Goal: Contribute content: Add original content to the website for others to see

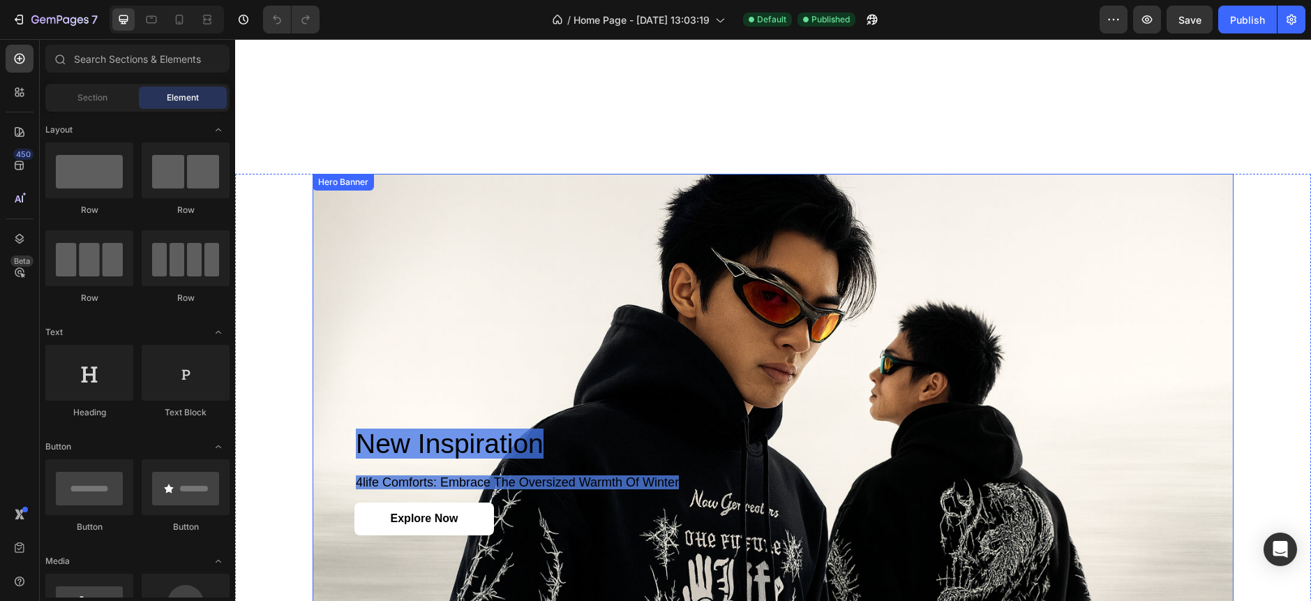
scroll to position [2325, 0]
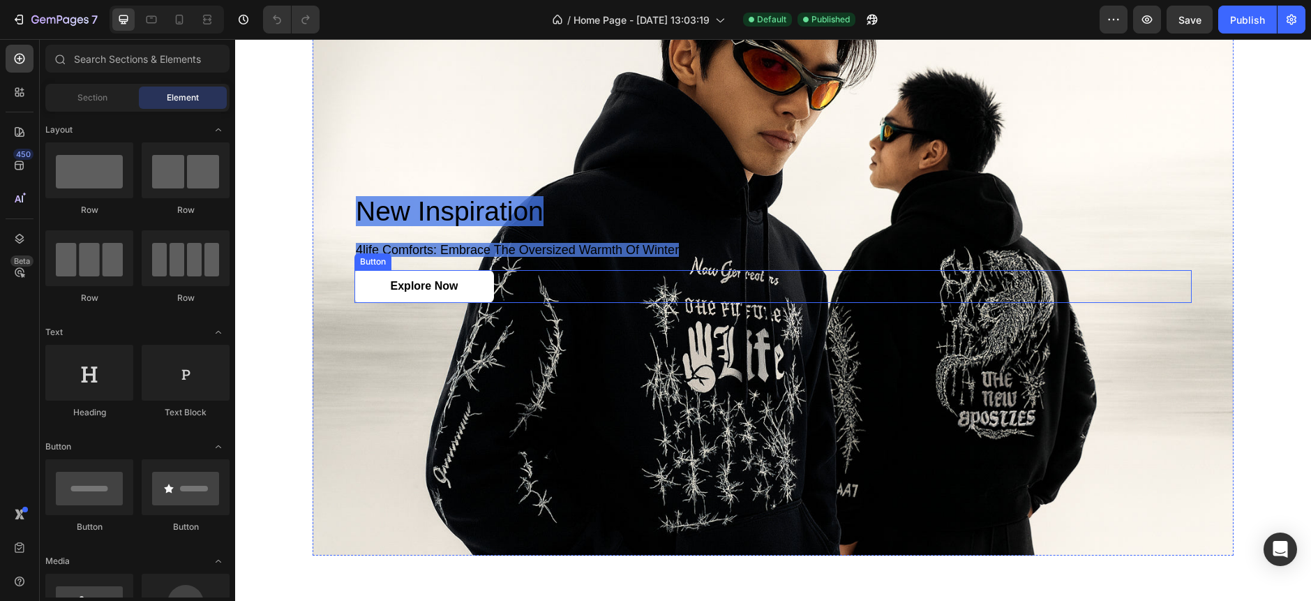
click at [807, 270] on div "Explore Now Button" at bounding box center [772, 286] width 837 height 33
click at [892, 116] on div "Background Image" at bounding box center [773, 248] width 921 height 614
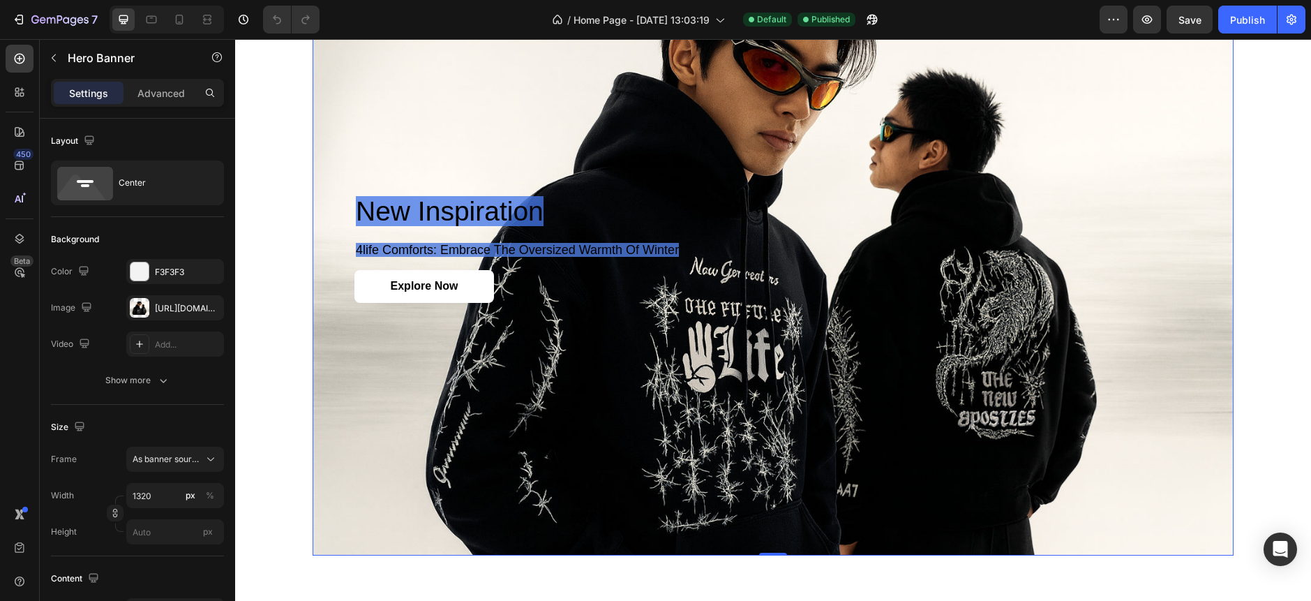
click at [892, 116] on div "Background Image" at bounding box center [773, 248] width 921 height 614
click at [79, 135] on div "Layout" at bounding box center [74, 141] width 47 height 19
click at [93, 137] on icon "button" at bounding box center [88, 139] width 9 height 9
click at [91, 219] on icon "button" at bounding box center [92, 213] width 14 height 14
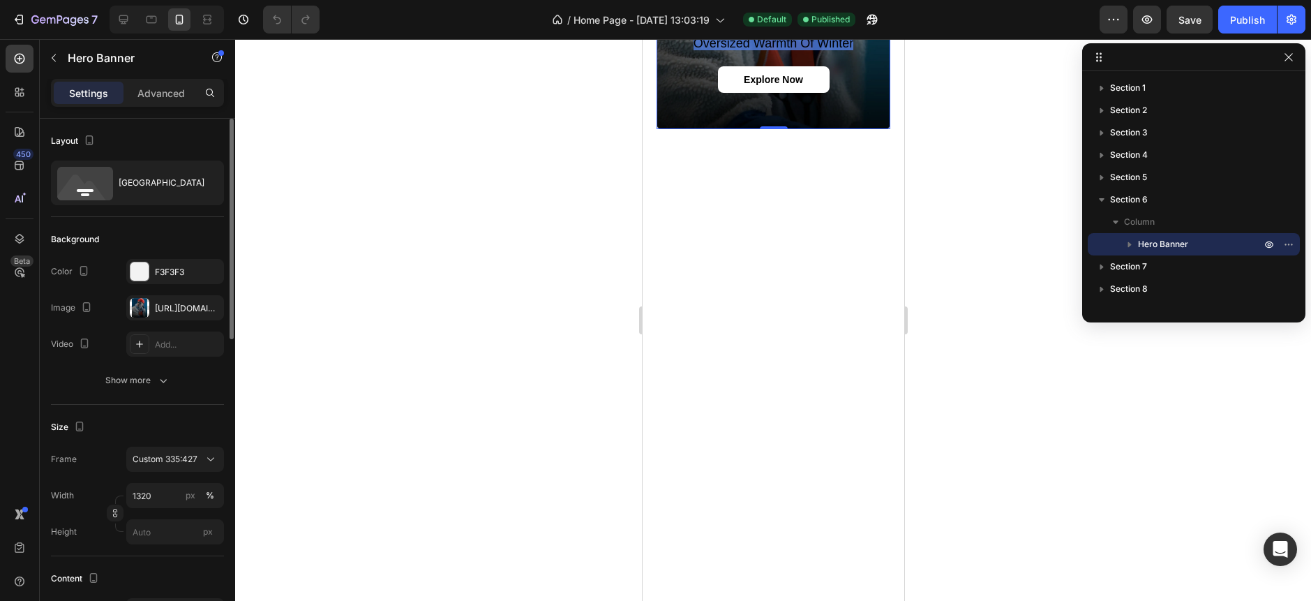
type input "100"
type input "100%"
click at [89, 405] on div "[GEOGRAPHIC_DATA]" at bounding box center [137, 480] width 173 height 151
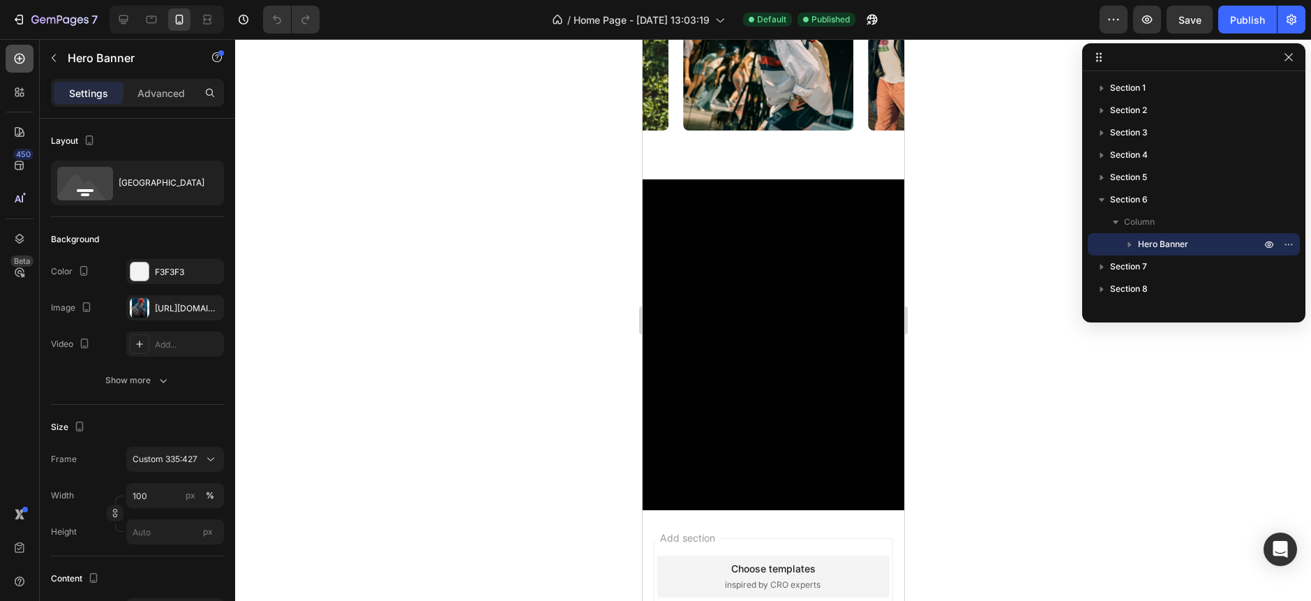
scroll to position [3299, 0]
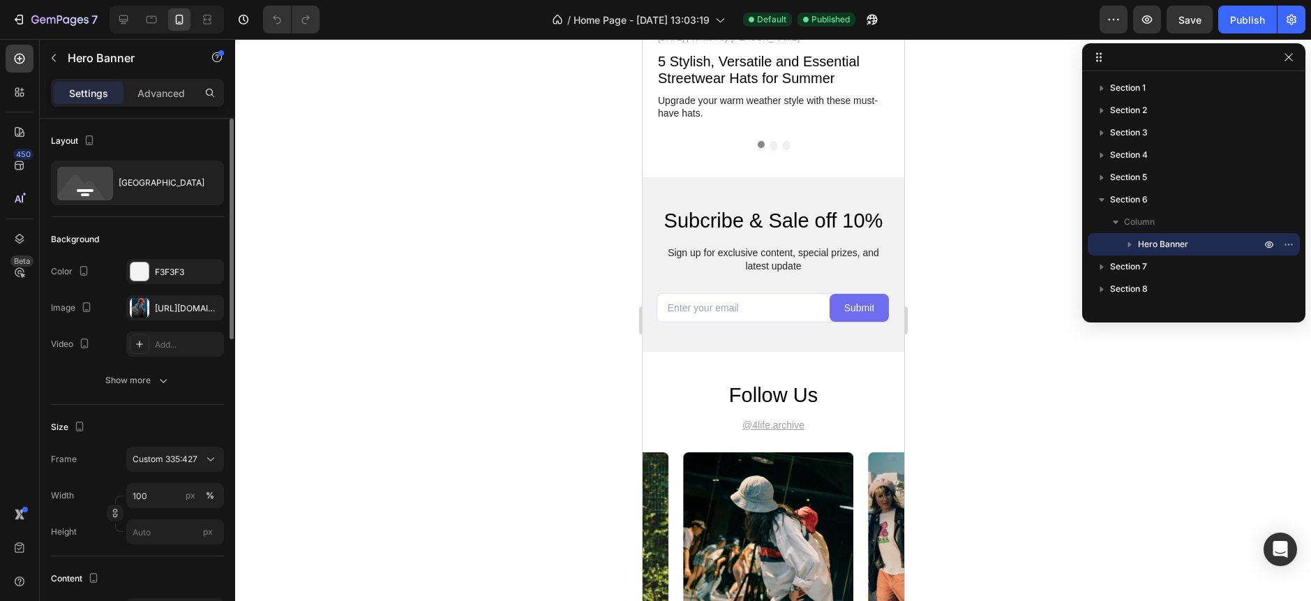
drag, startPoint x: 142, startPoint y: 308, endPoint x: 158, endPoint y: 328, distance: 25.7
click at [141, 308] on div at bounding box center [140, 308] width 20 height 20
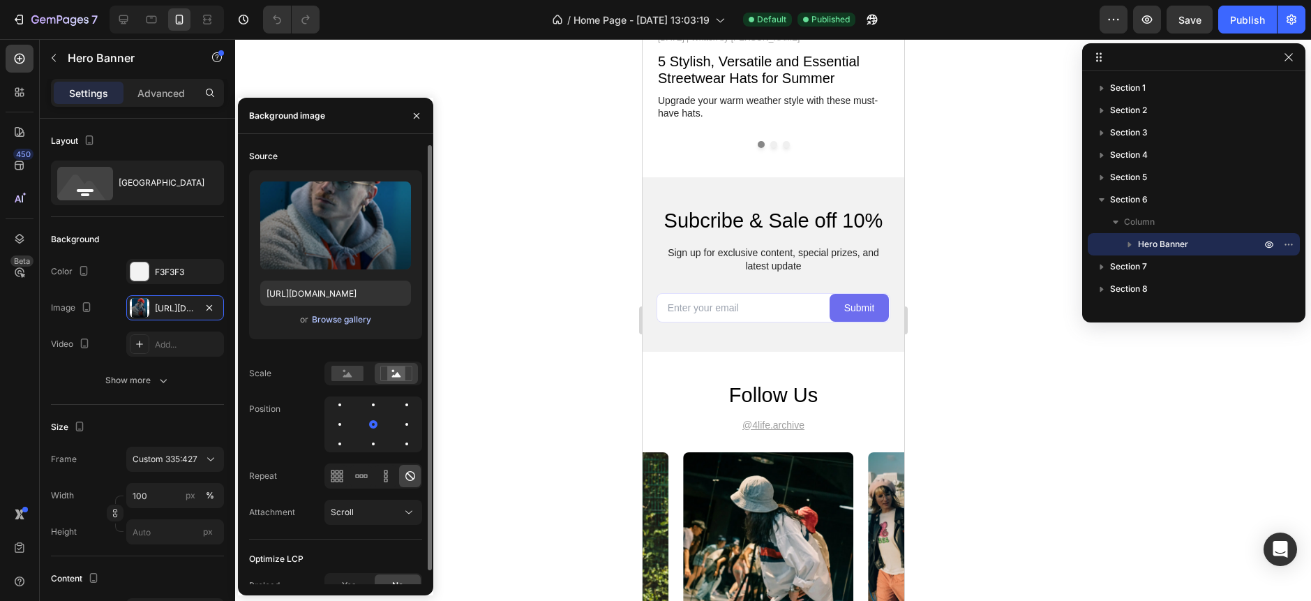
click at [332, 315] on div "Browse gallery" at bounding box center [341, 319] width 59 height 13
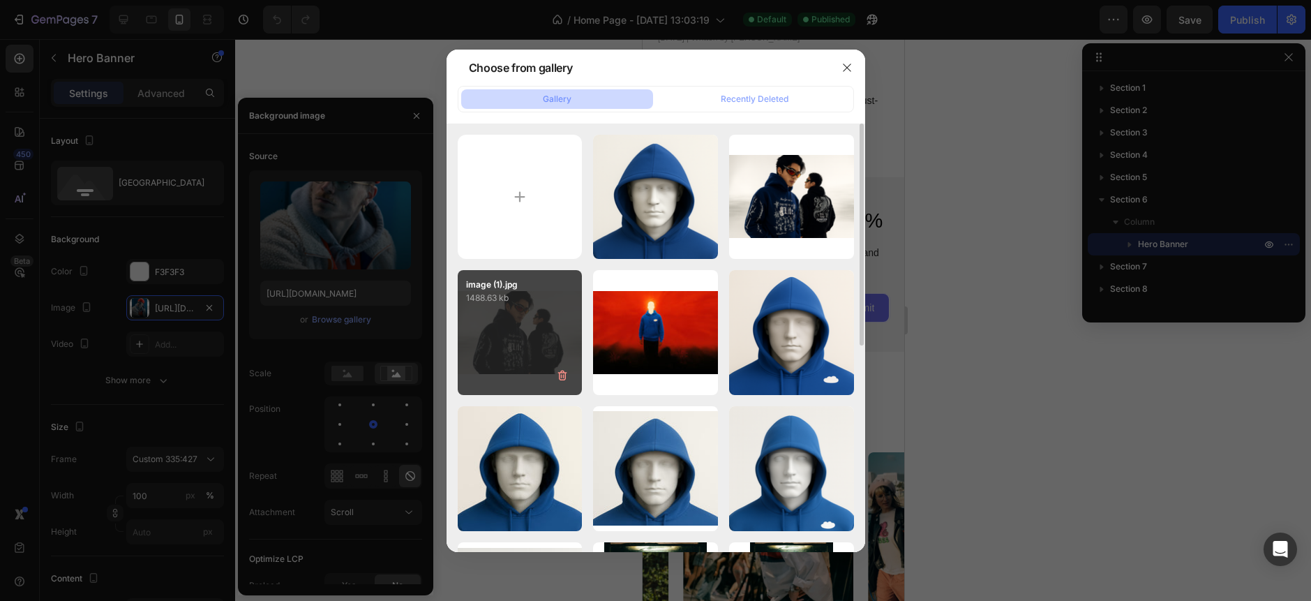
click at [512, 347] on div "image (1).jpg 1488.63 kb" at bounding box center [520, 332] width 125 height 125
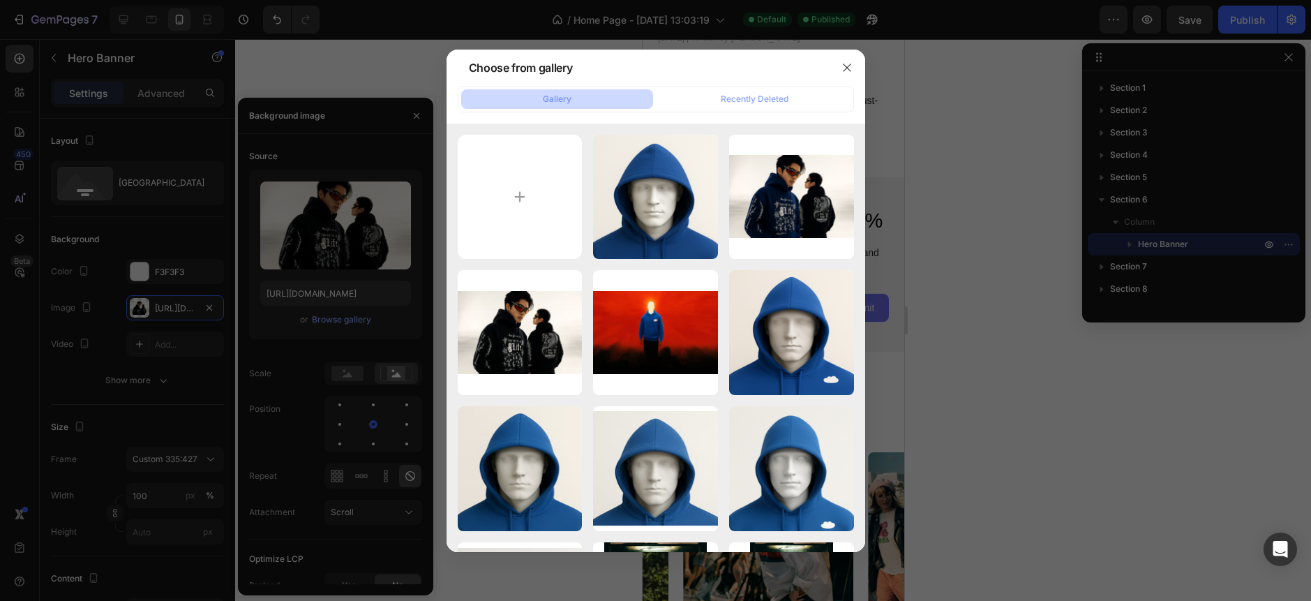
type input "[URL][DOMAIN_NAME]"
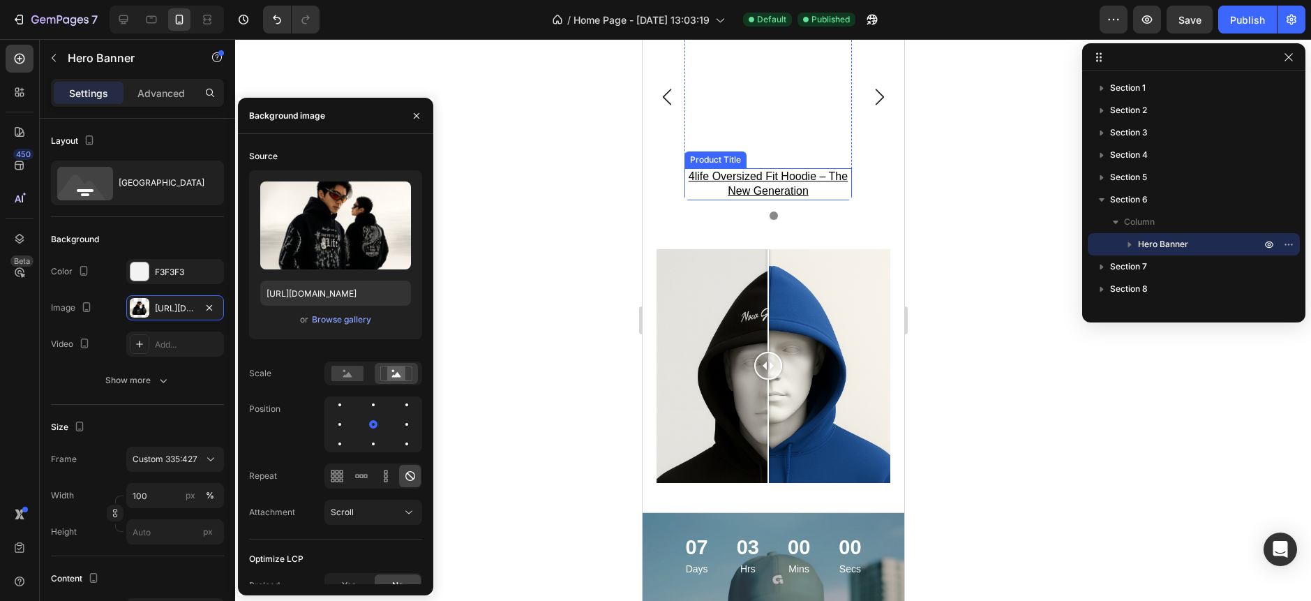
scroll to position [2136, 0]
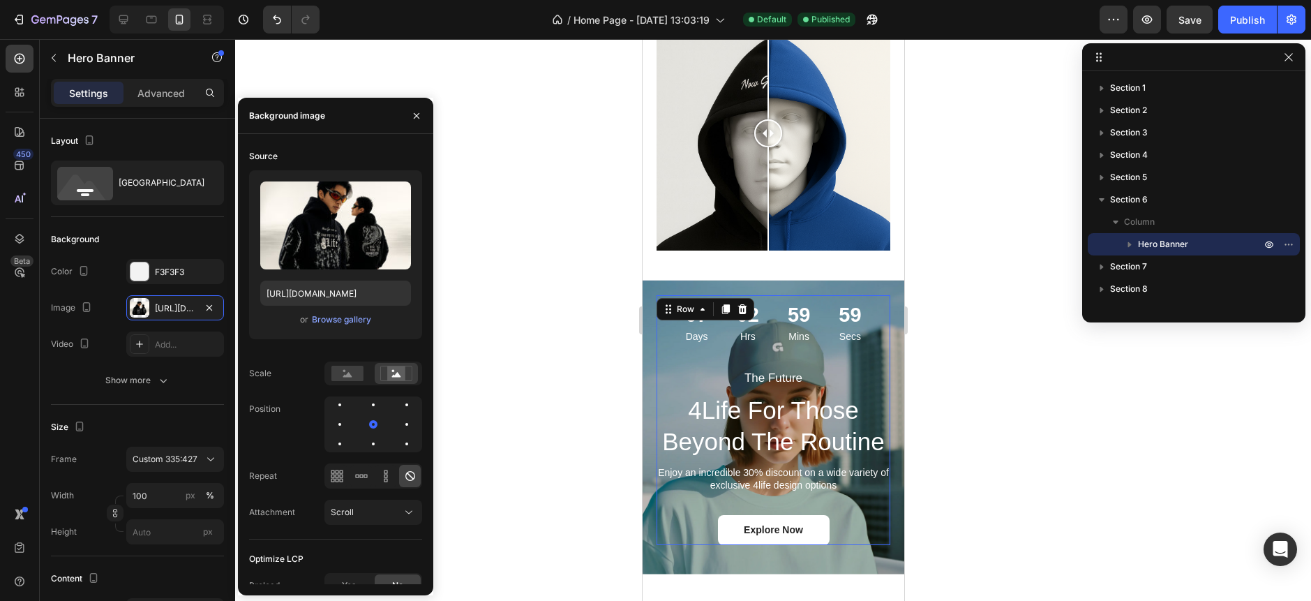
click at [661, 313] on div "07 Days 02 Hrs 59 Mins 59 Secs Countdown Timer" at bounding box center [773, 332] width 234 height 74
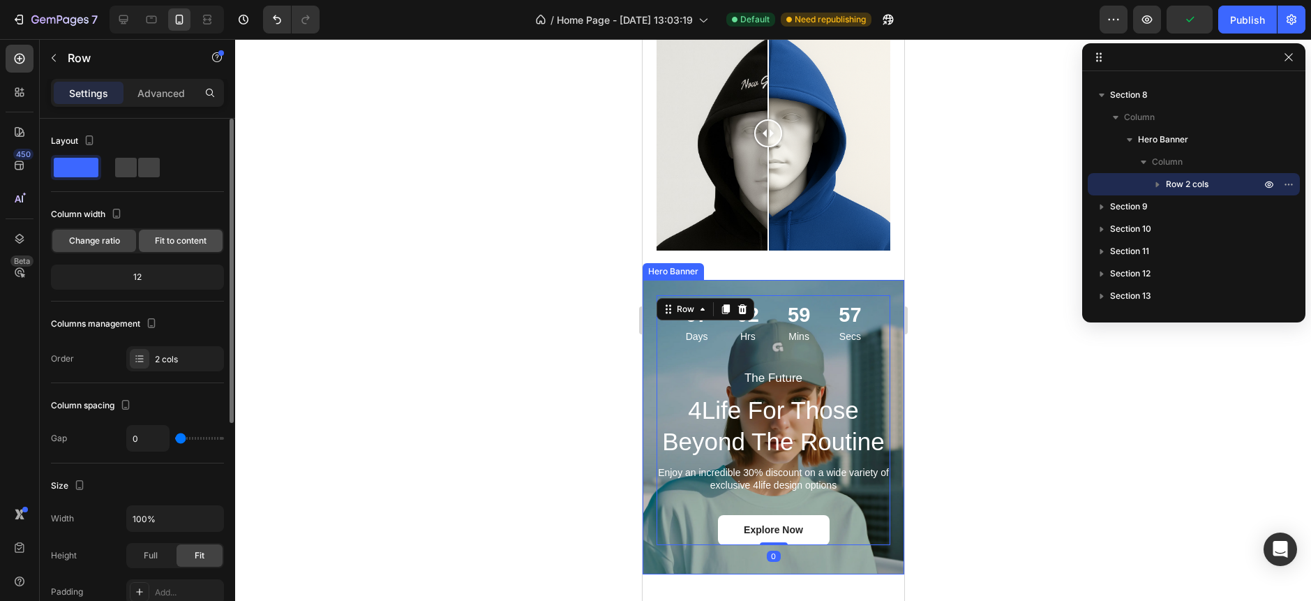
scroll to position [373, 0]
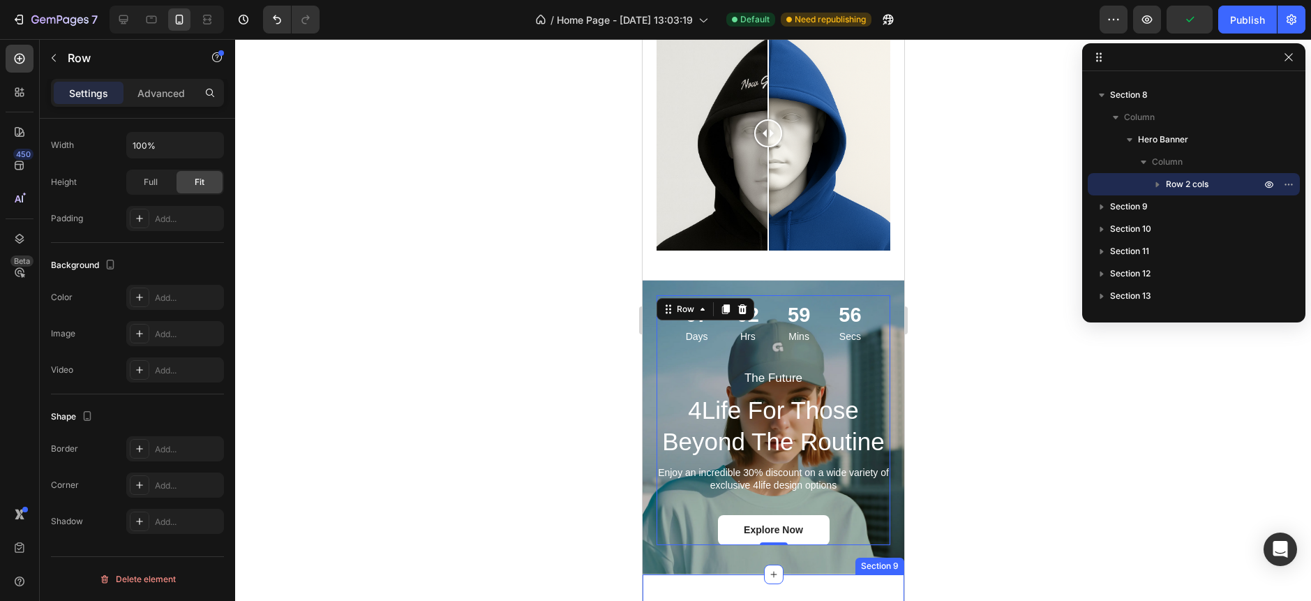
click at [711, 534] on div "The Future Text Block 4Life For Those Beyond The Routine Heading Enjoy an incre…" at bounding box center [773, 434] width 262 height 279
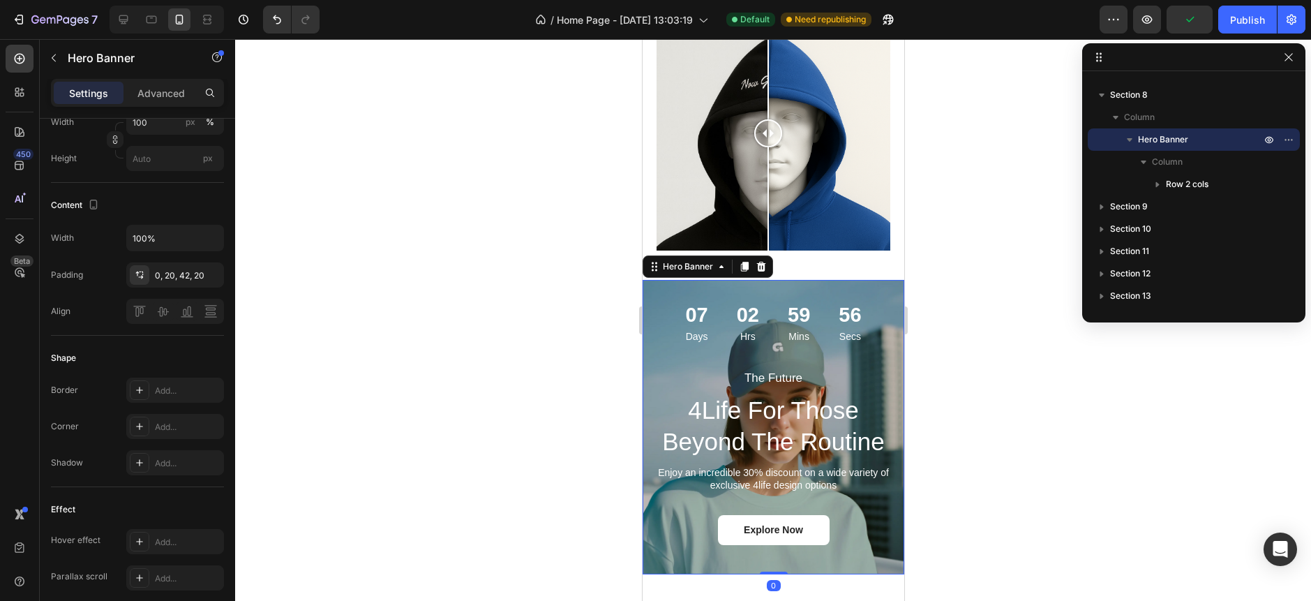
scroll to position [0, 0]
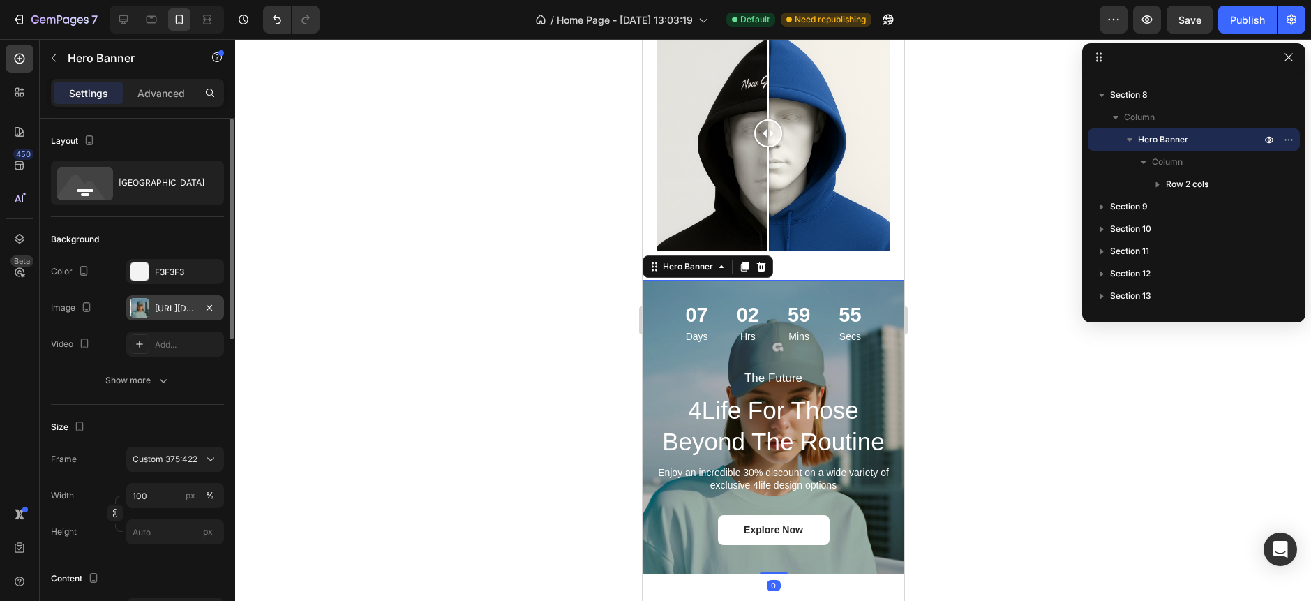
click at [176, 308] on div "[URL][DOMAIN_NAME]" at bounding box center [175, 308] width 40 height 13
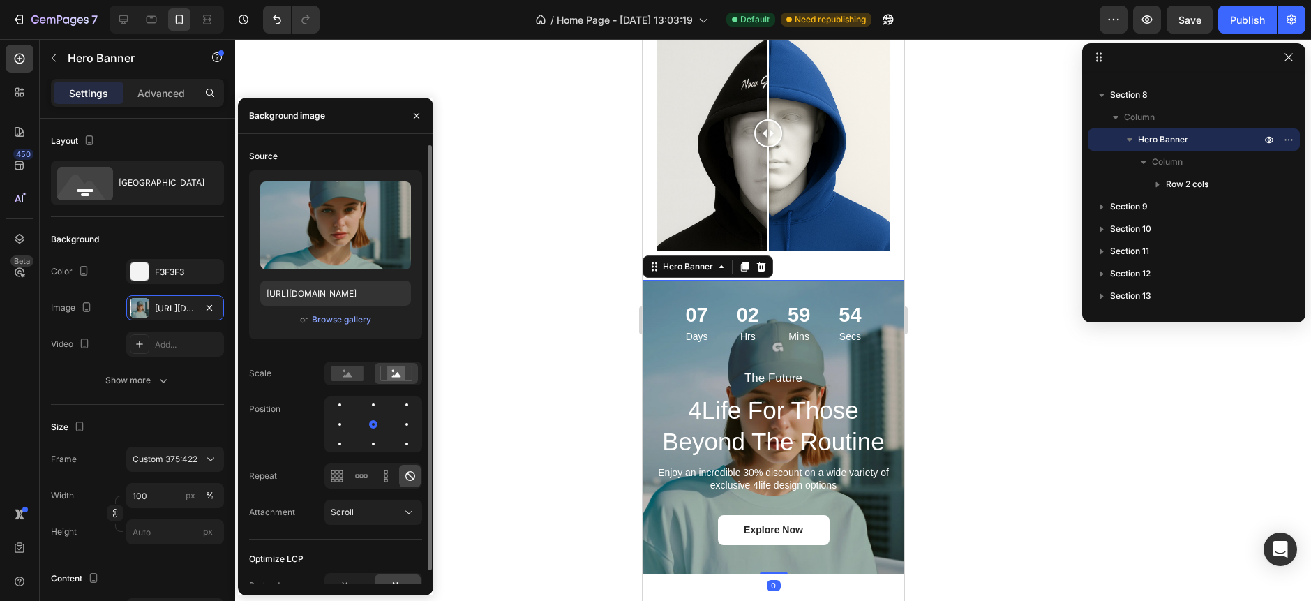
click at [336, 329] on div "Upload Image [URL][DOMAIN_NAME] or Browse gallery" at bounding box center [335, 254] width 173 height 169
click at [335, 324] on div "Browse gallery" at bounding box center [341, 319] width 59 height 13
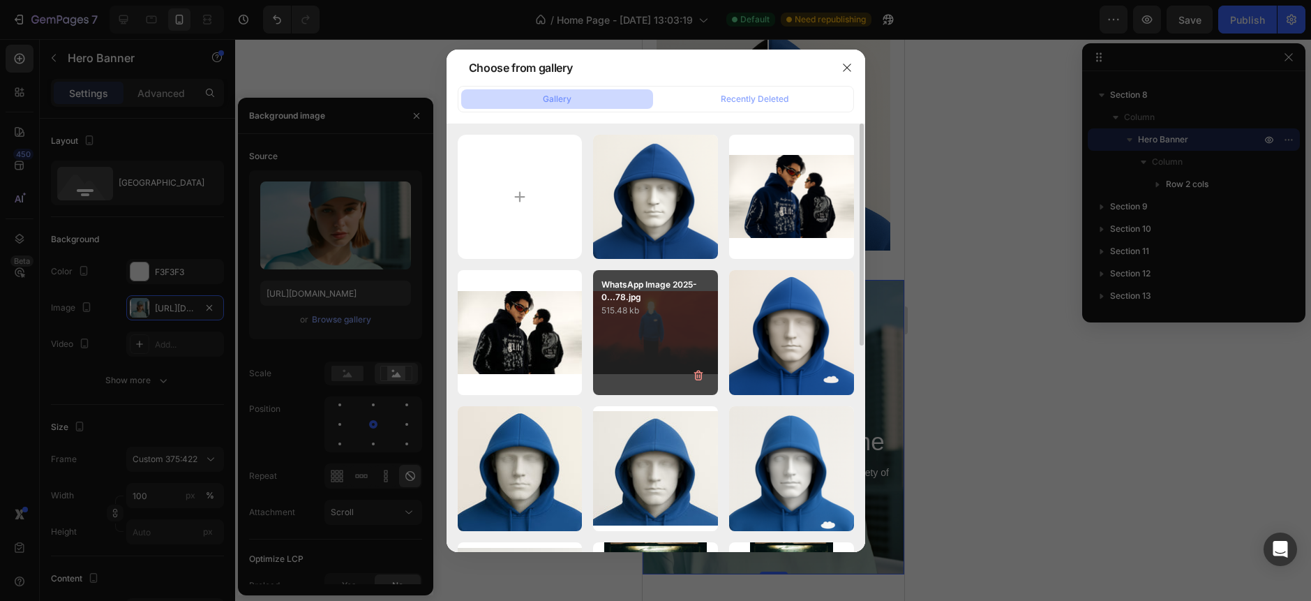
drag, startPoint x: 663, startPoint y: 339, endPoint x: 673, endPoint y: 335, distance: 11.3
click at [666, 341] on div "WhatsApp Image 2025-0...78.jpg 515.48 kb" at bounding box center [655, 332] width 125 height 125
type input "[URL][DOMAIN_NAME]"
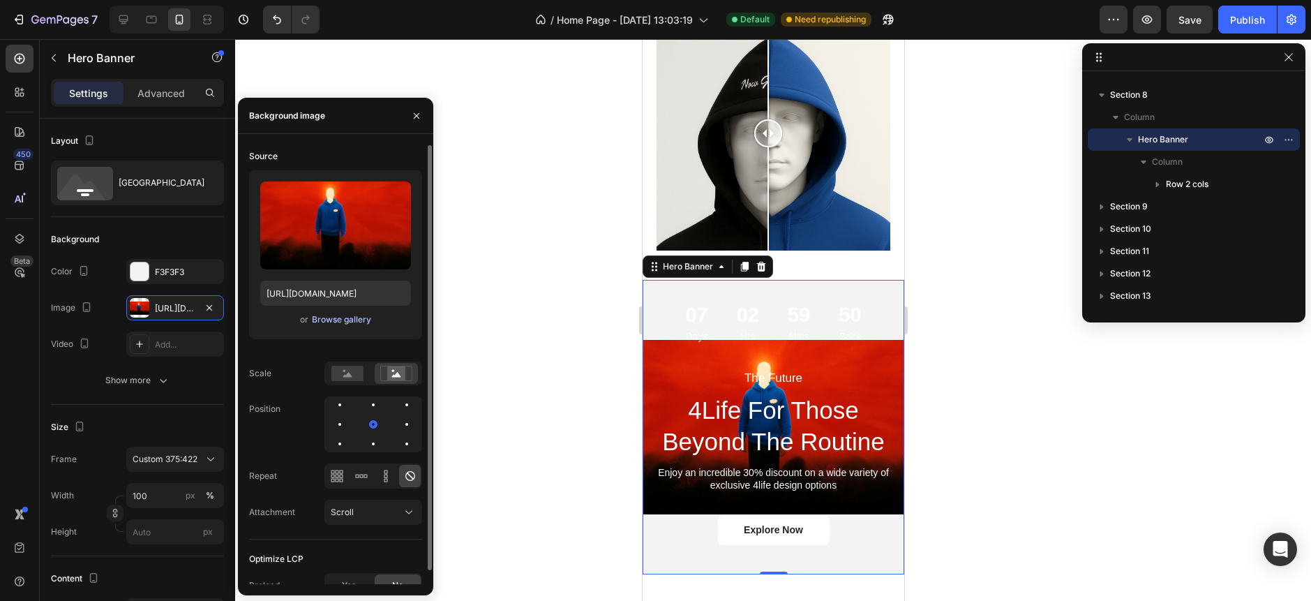
click at [334, 322] on div "Browse gallery" at bounding box center [341, 319] width 59 height 13
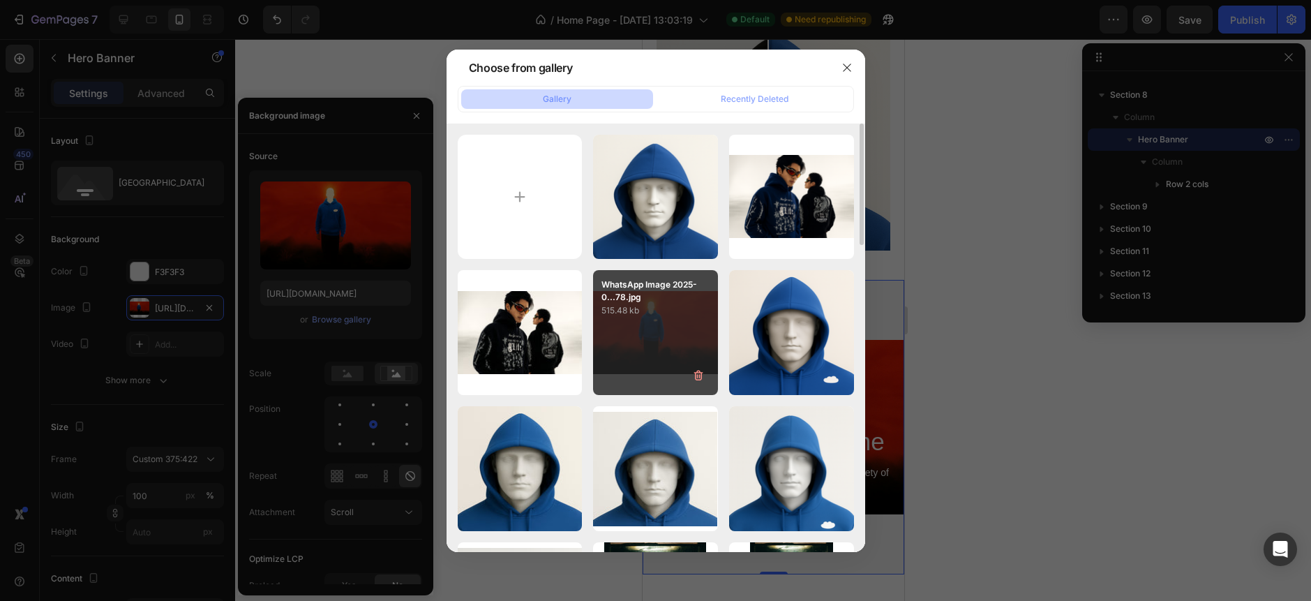
click at [638, 323] on div "WhatsApp Image 2025-0...78.jpg 515.48 kb" at bounding box center [655, 332] width 125 height 125
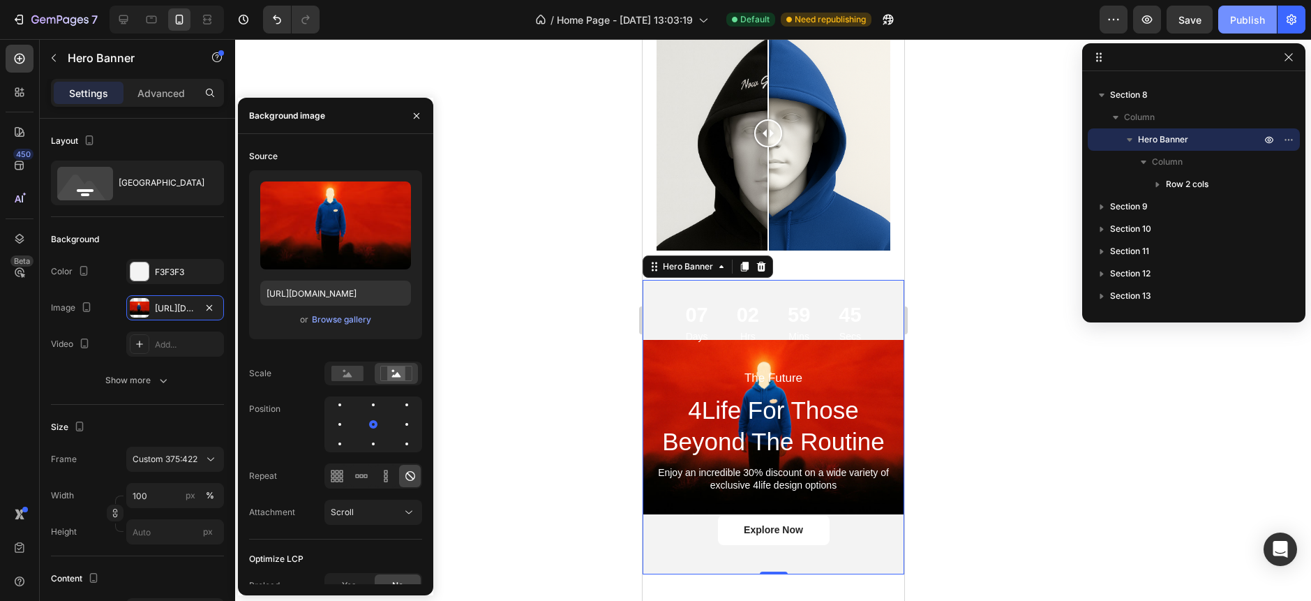
click at [1237, 14] on div "Publish" at bounding box center [1247, 20] width 35 height 15
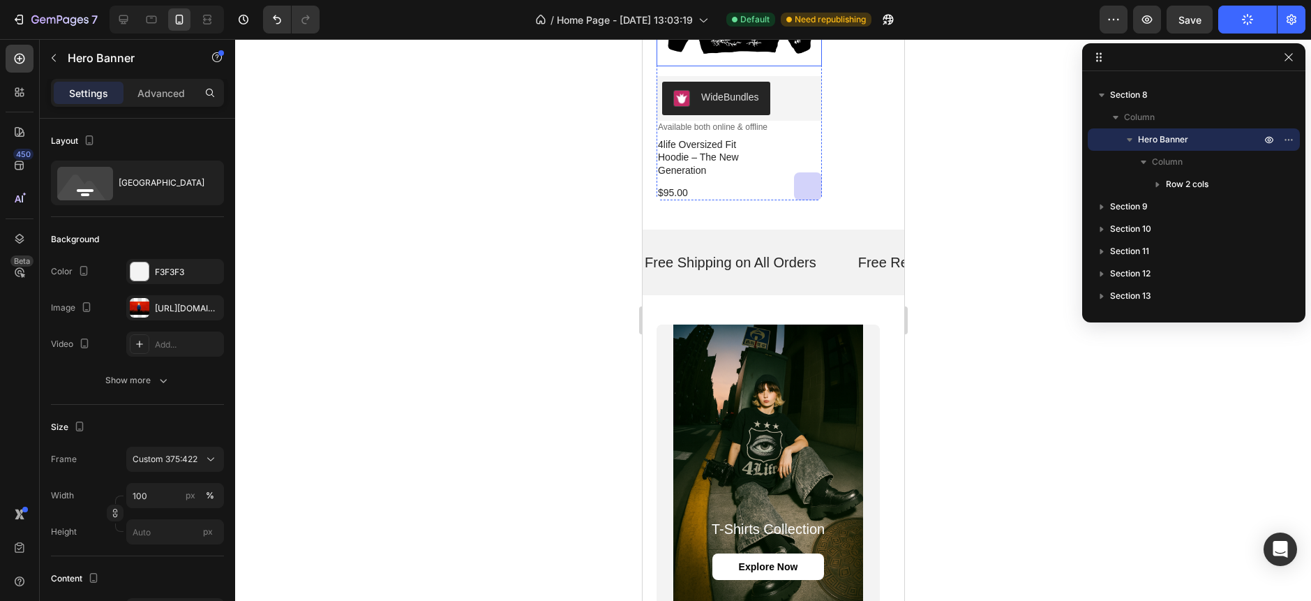
scroll to position [1402, 0]
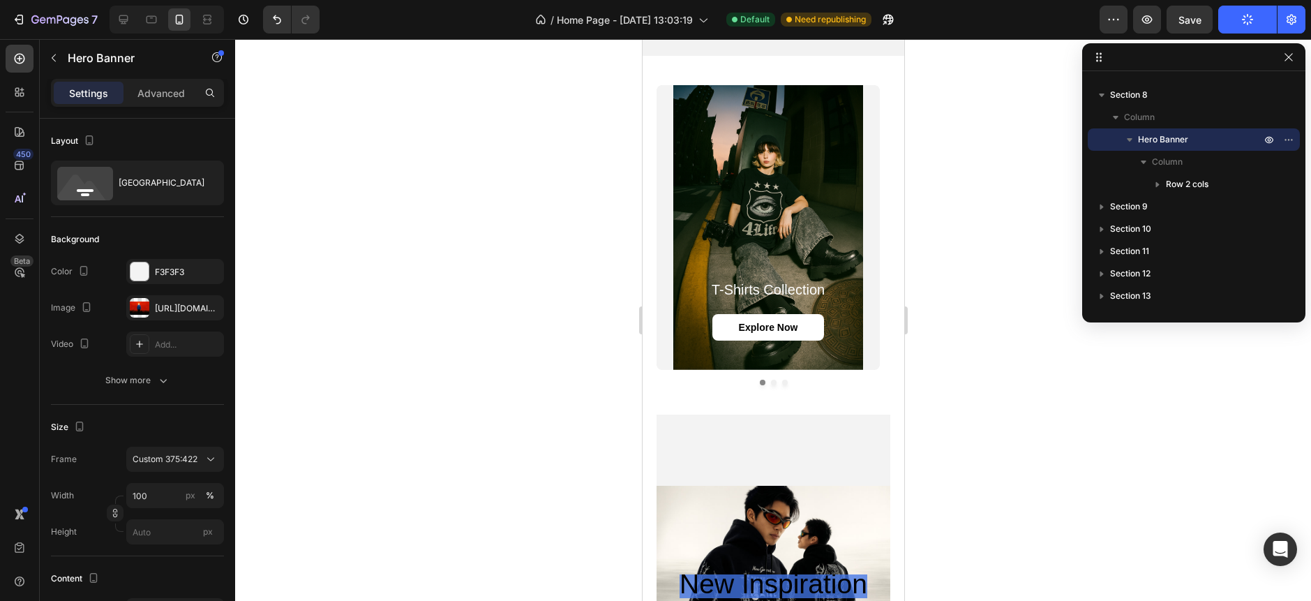
click at [727, 569] on span "new inspiration" at bounding box center [773, 584] width 188 height 30
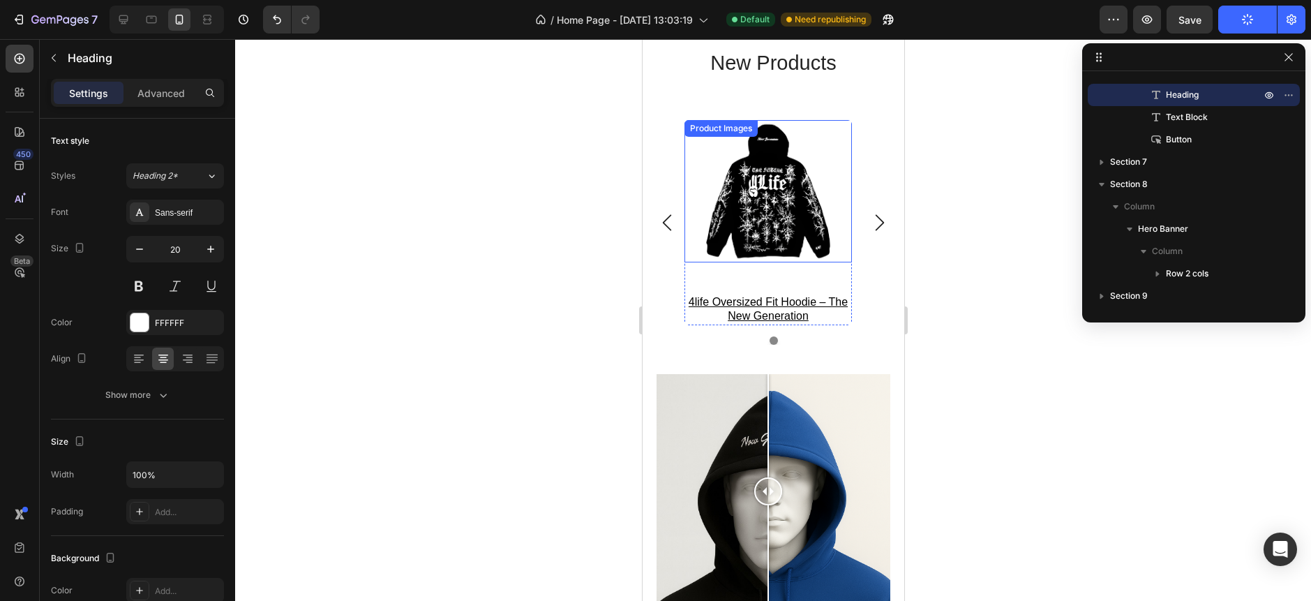
scroll to position [1628, 0]
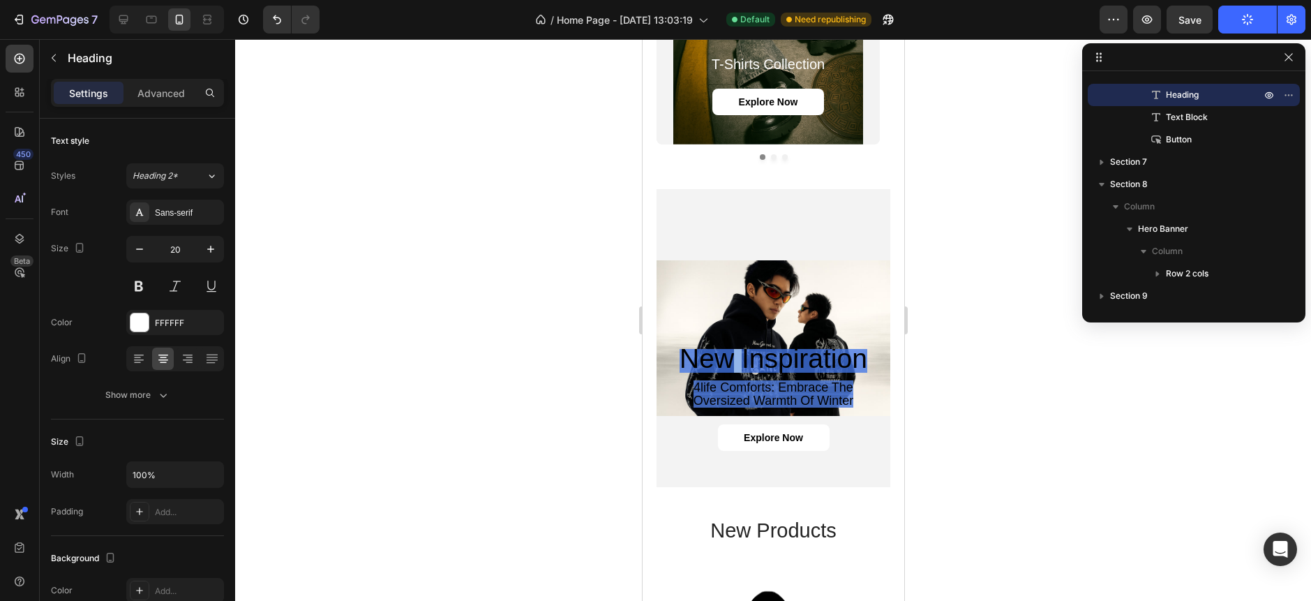
click at [728, 343] on span "new inspiration" at bounding box center [773, 358] width 188 height 30
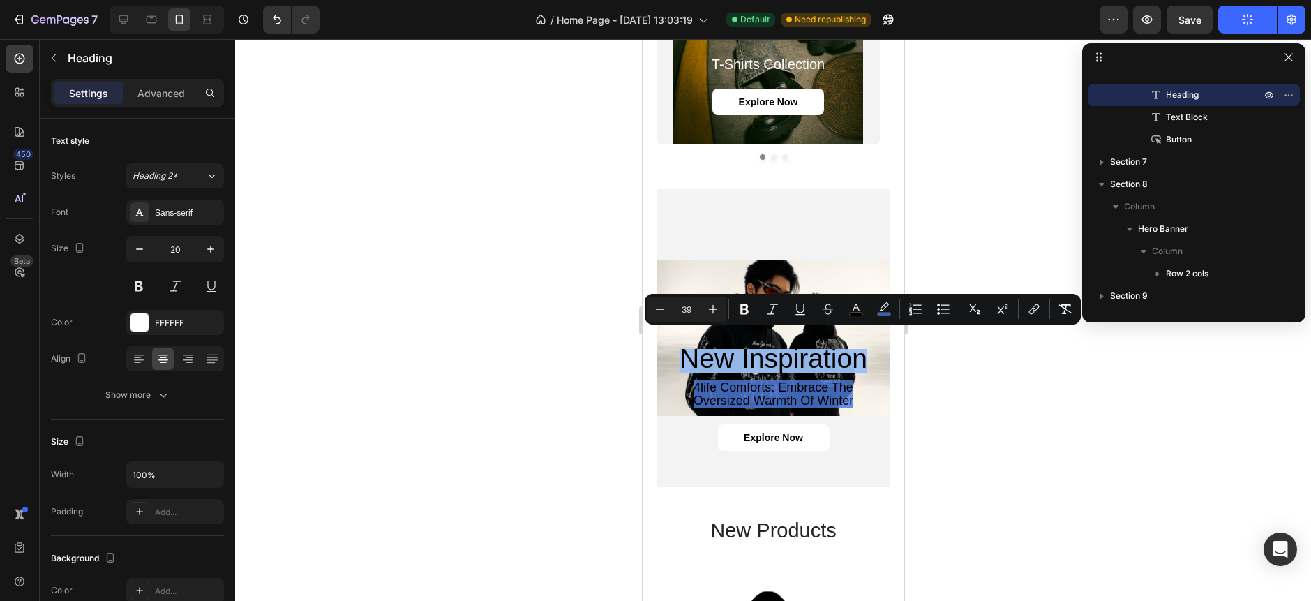
click at [728, 343] on span "new inspiration" at bounding box center [773, 358] width 188 height 30
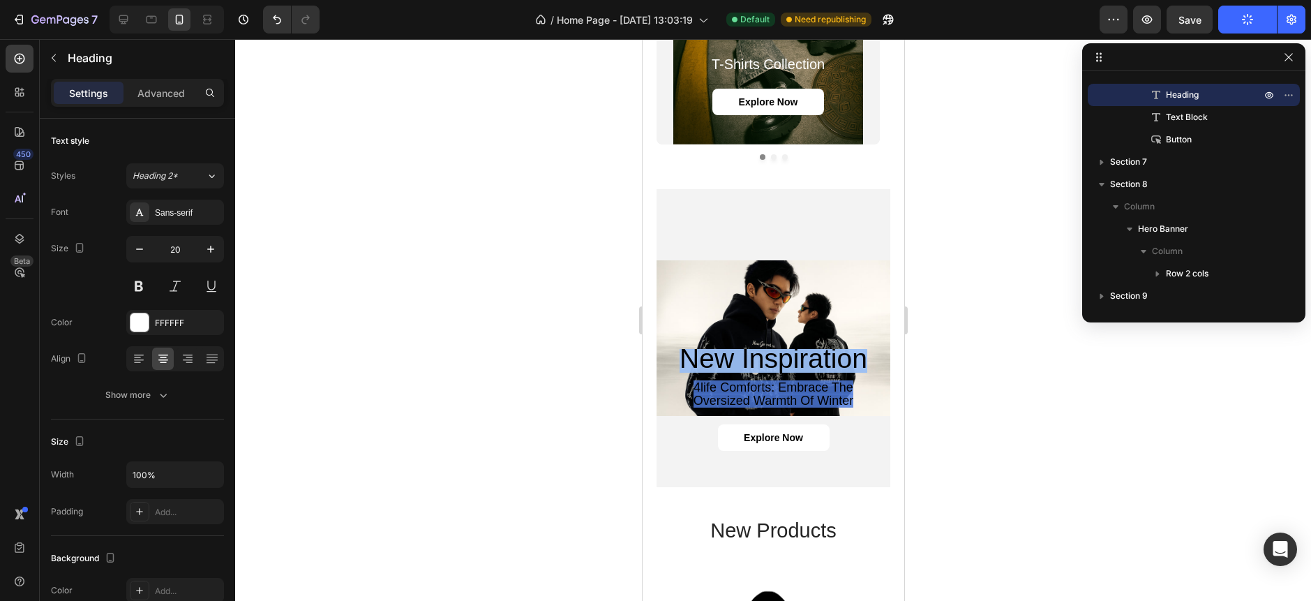
click at [728, 343] on span "new inspiration" at bounding box center [773, 358] width 188 height 30
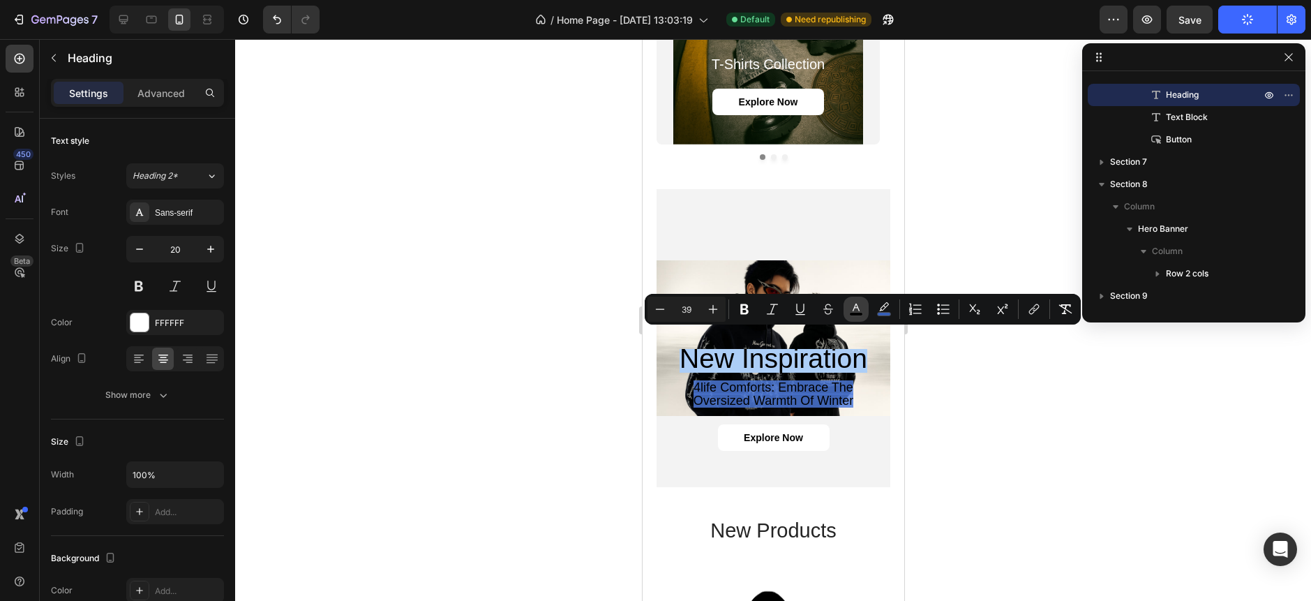
click at [855, 308] on icon "Editor contextual toolbar" at bounding box center [856, 309] width 14 height 14
type input "000000"
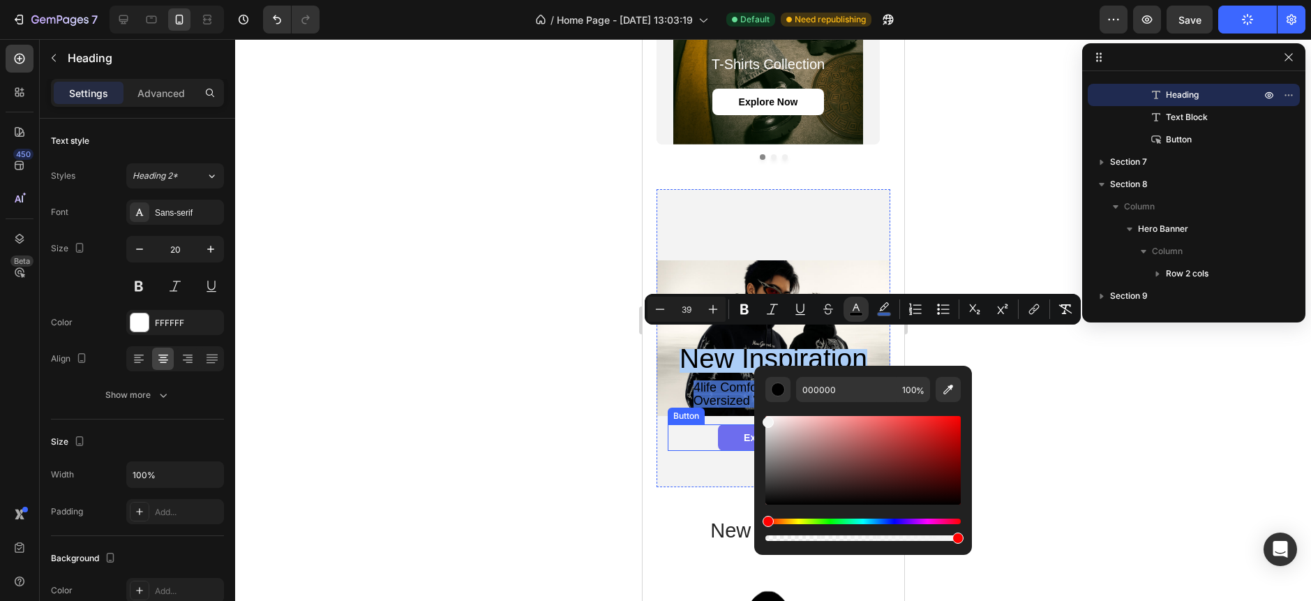
drag, startPoint x: 1409, startPoint y: 463, endPoint x: 738, endPoint y: 412, distance: 673.2
type input "F4F4F4"
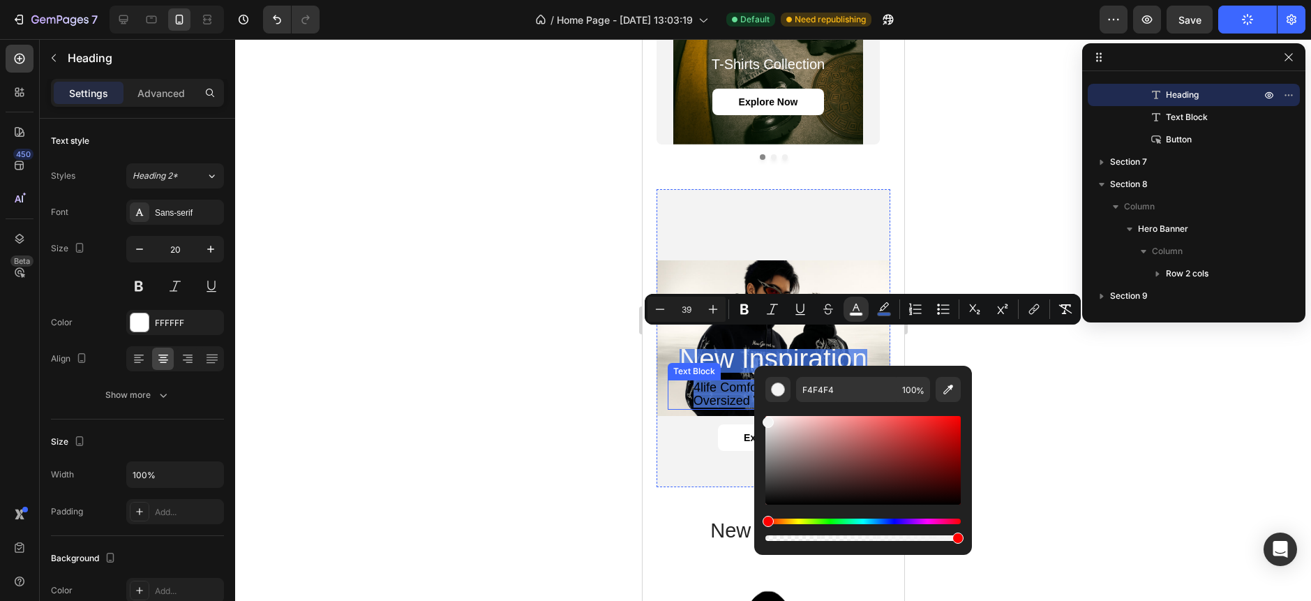
click at [677, 381] on p "4life comforts: embrace the oversized warmth of winter" at bounding box center [772, 394] width 209 height 27
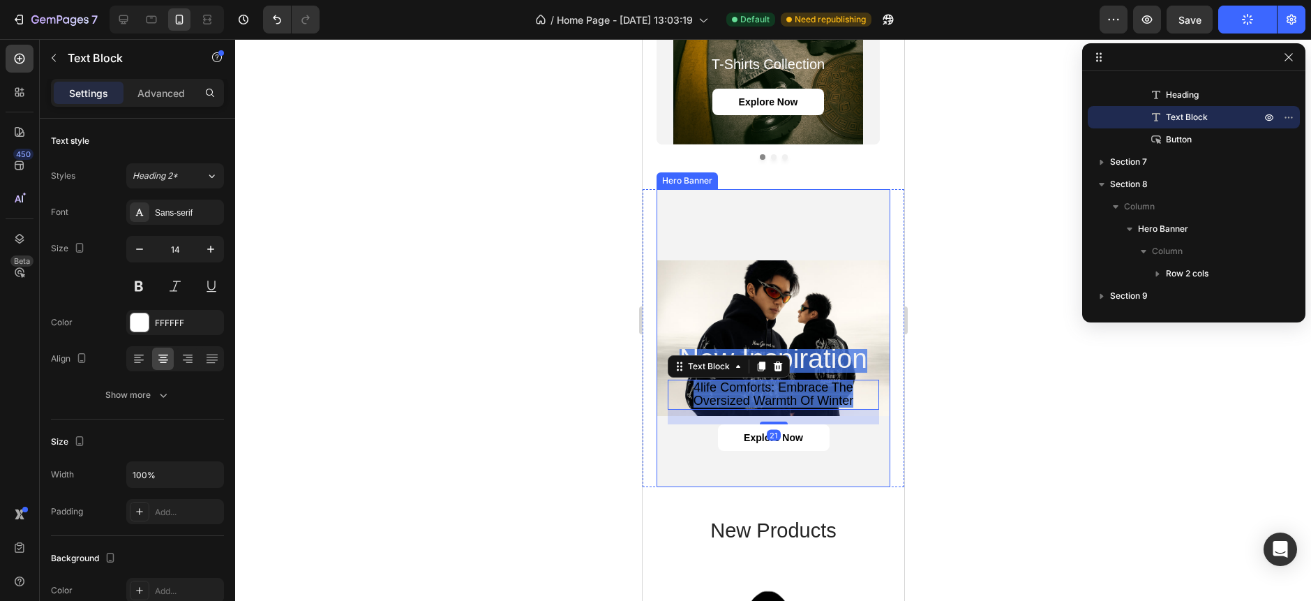
click at [810, 334] on div "Background Image" at bounding box center [773, 338] width 234 height 298
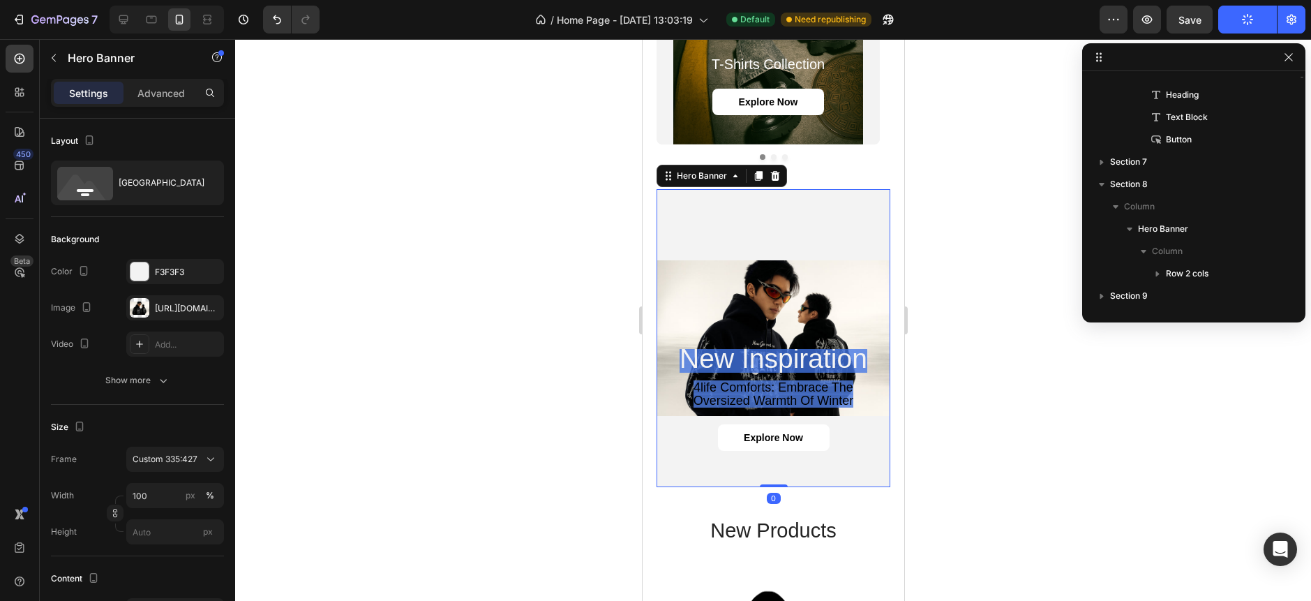
scroll to position [63, 0]
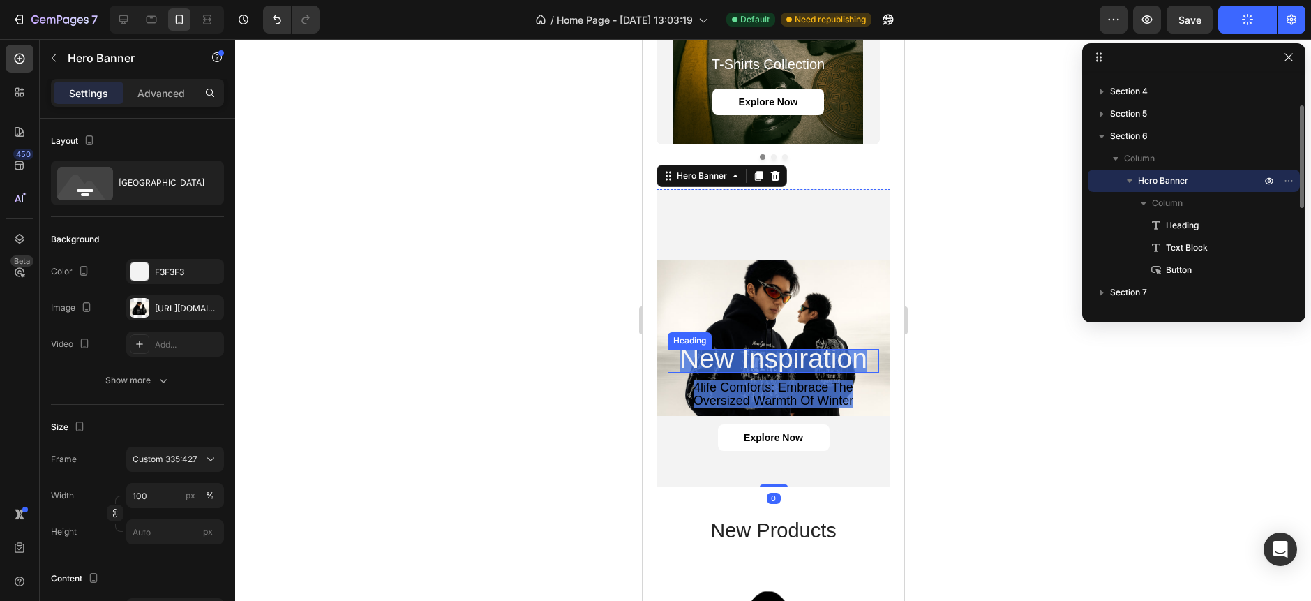
click at [804, 354] on span "new inspiration" at bounding box center [773, 358] width 188 height 30
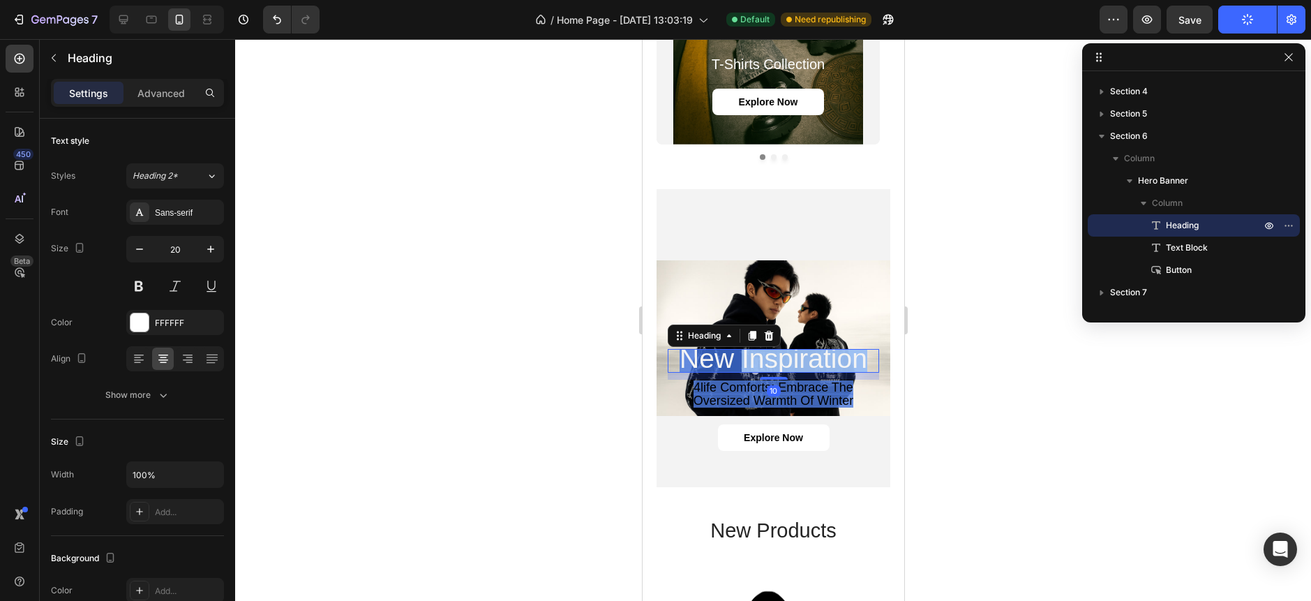
click at [801, 352] on span "new inspiration" at bounding box center [773, 358] width 188 height 30
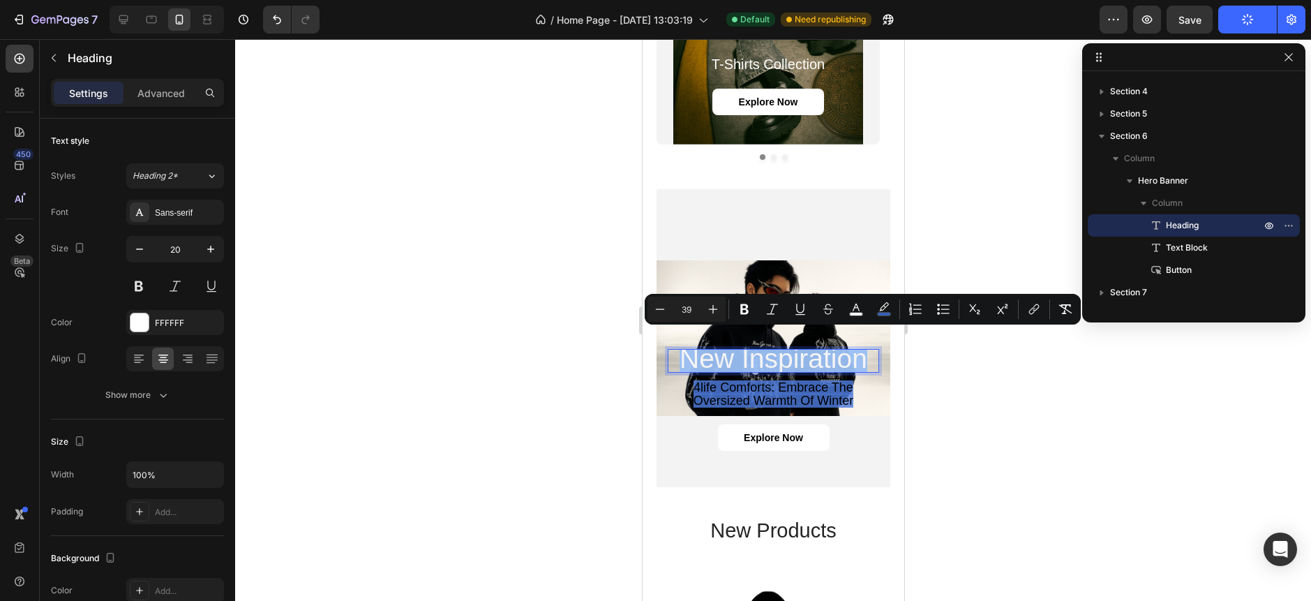
click at [801, 352] on span "new inspiration" at bounding box center [773, 358] width 188 height 30
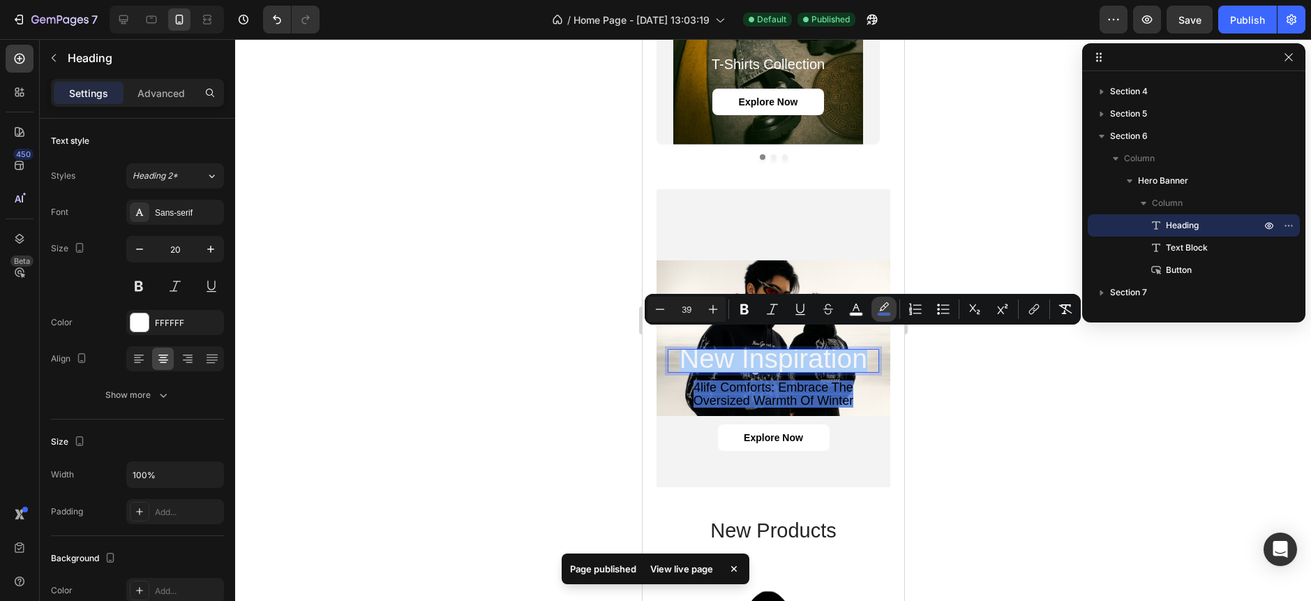
click at [888, 307] on icon "Editor contextual toolbar" at bounding box center [884, 309] width 14 height 14
type input "4377E8"
type input "77"
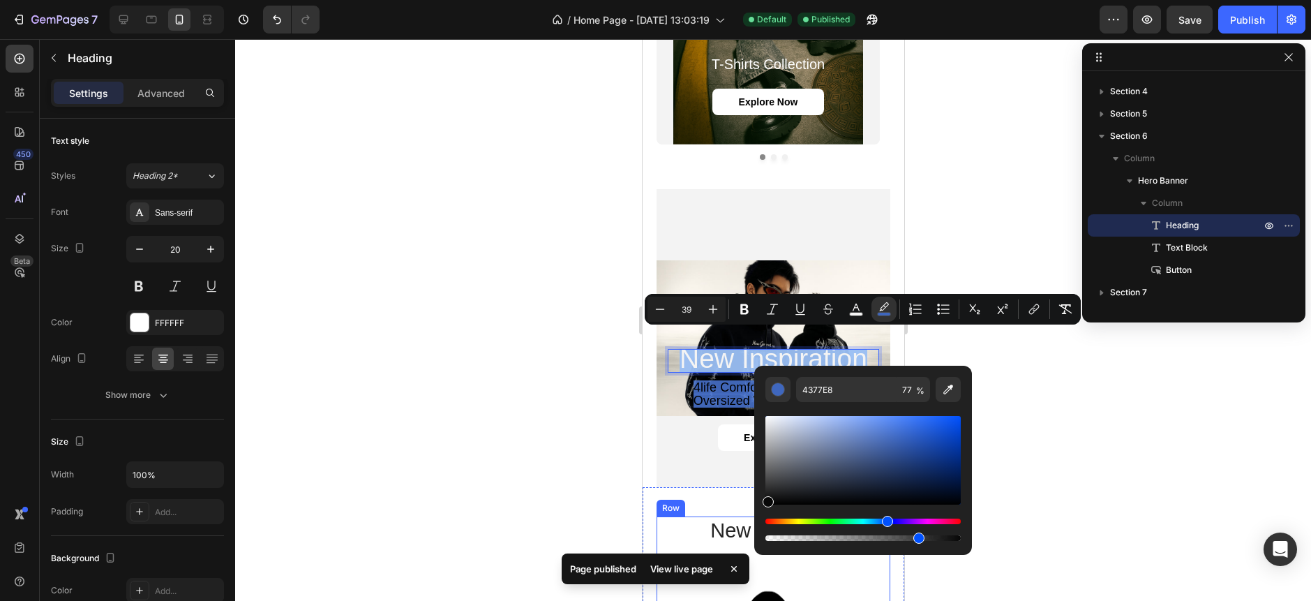
type input "070707"
drag, startPoint x: 1455, startPoint y: 466, endPoint x: 735, endPoint y: 546, distance: 725.2
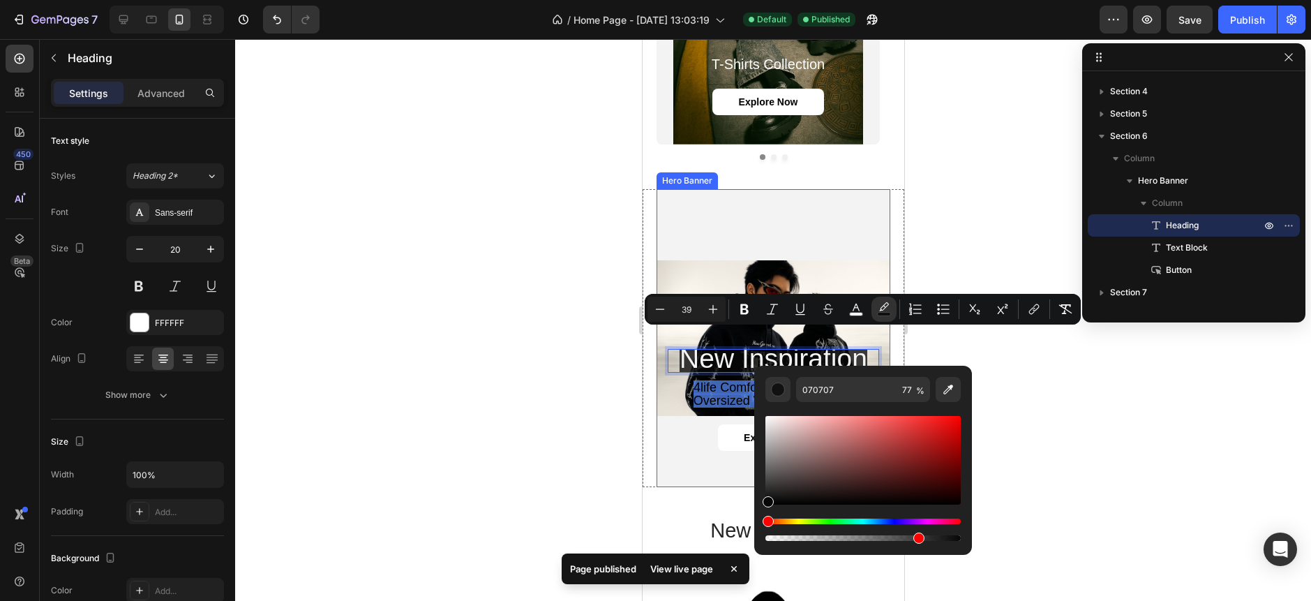
click at [707, 386] on span "4life comforts: embrace the oversized warmth of winter" at bounding box center [773, 393] width 160 height 27
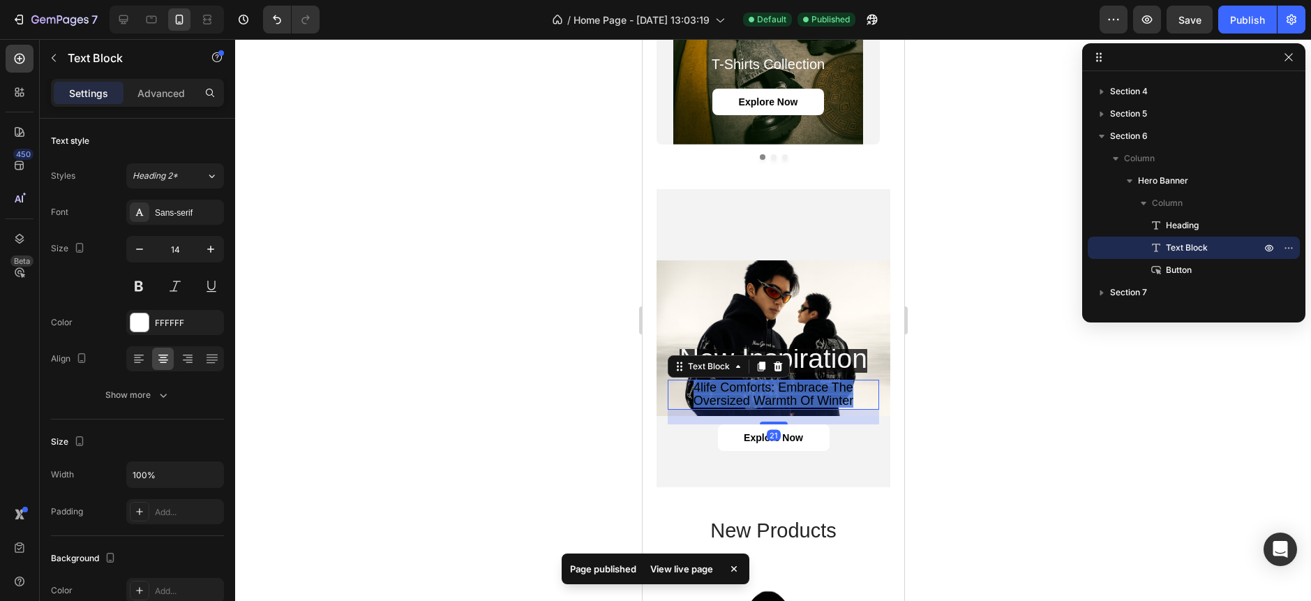
click at [793, 384] on span "4life comforts: embrace the oversized warmth of winter" at bounding box center [773, 393] width 160 height 27
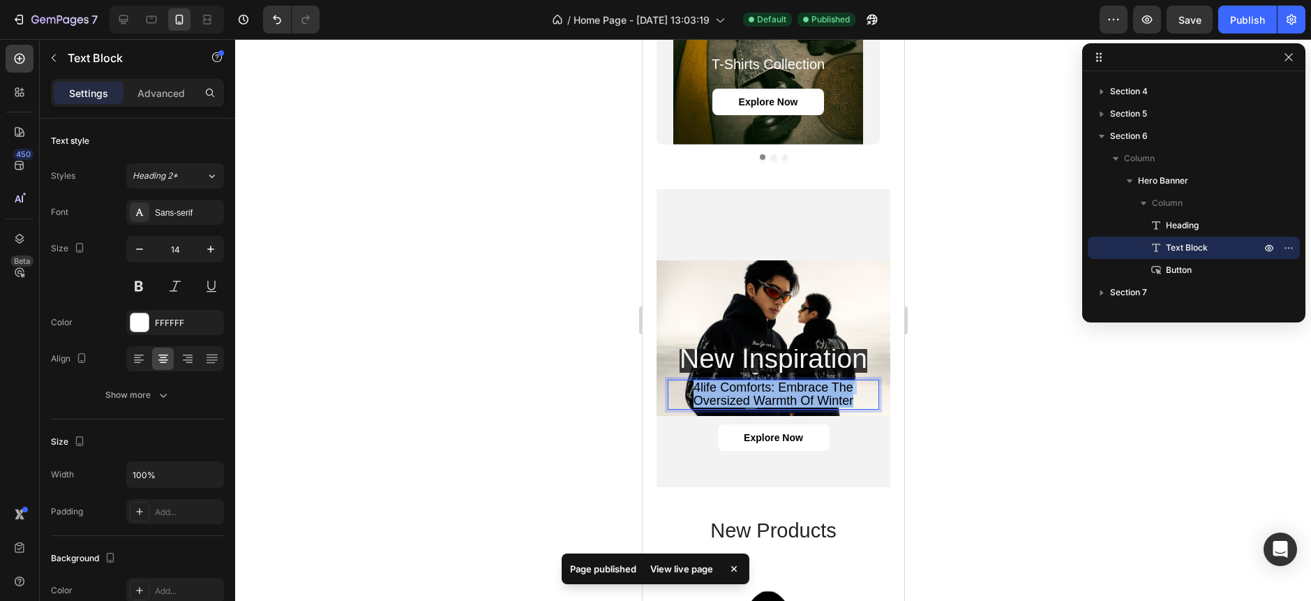
click at [793, 384] on span "4life comforts: embrace the oversized warmth of winter" at bounding box center [773, 393] width 160 height 27
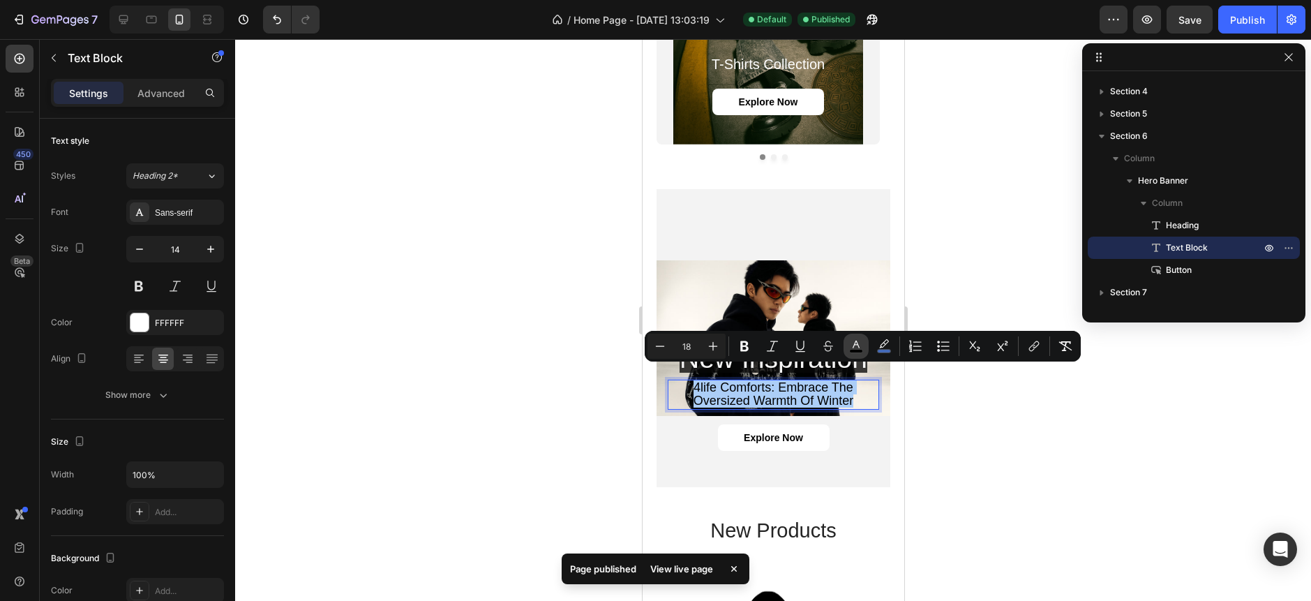
click at [859, 342] on icon "Editor contextual toolbar" at bounding box center [856, 346] width 14 height 14
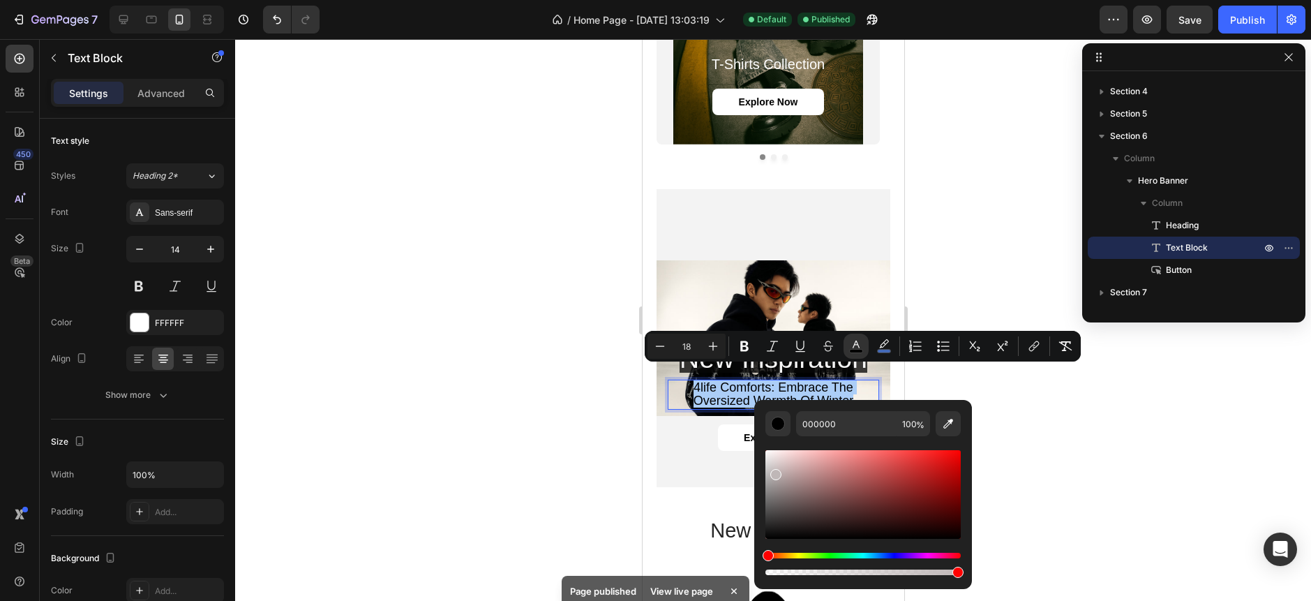
drag, startPoint x: 1430, startPoint y: 518, endPoint x: 704, endPoint y: 428, distance: 731.2
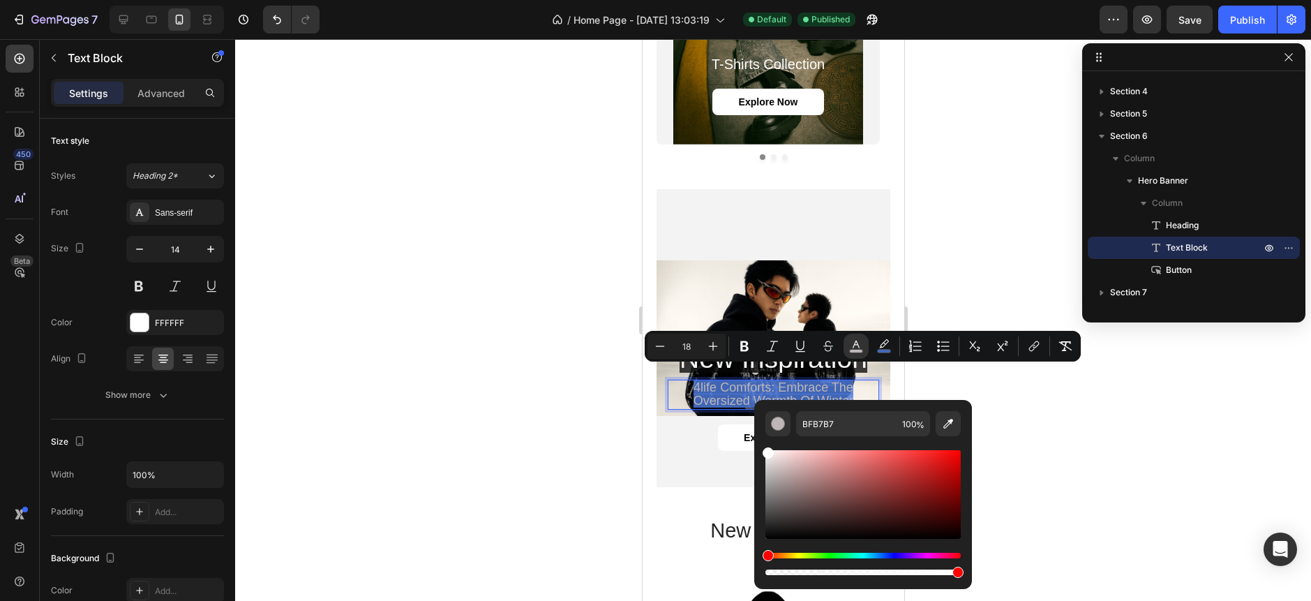
drag, startPoint x: 784, startPoint y: 476, endPoint x: 754, endPoint y: 438, distance: 48.2
click at [754, 438] on div "BFB7B7 100 %" at bounding box center [863, 489] width 218 height 178
type input "FFFFFF"
drag, startPoint x: 254, startPoint y: 290, endPoint x: 877, endPoint y: 357, distance: 626.6
click at [877, 336] on button "color" at bounding box center [883, 346] width 25 height 25
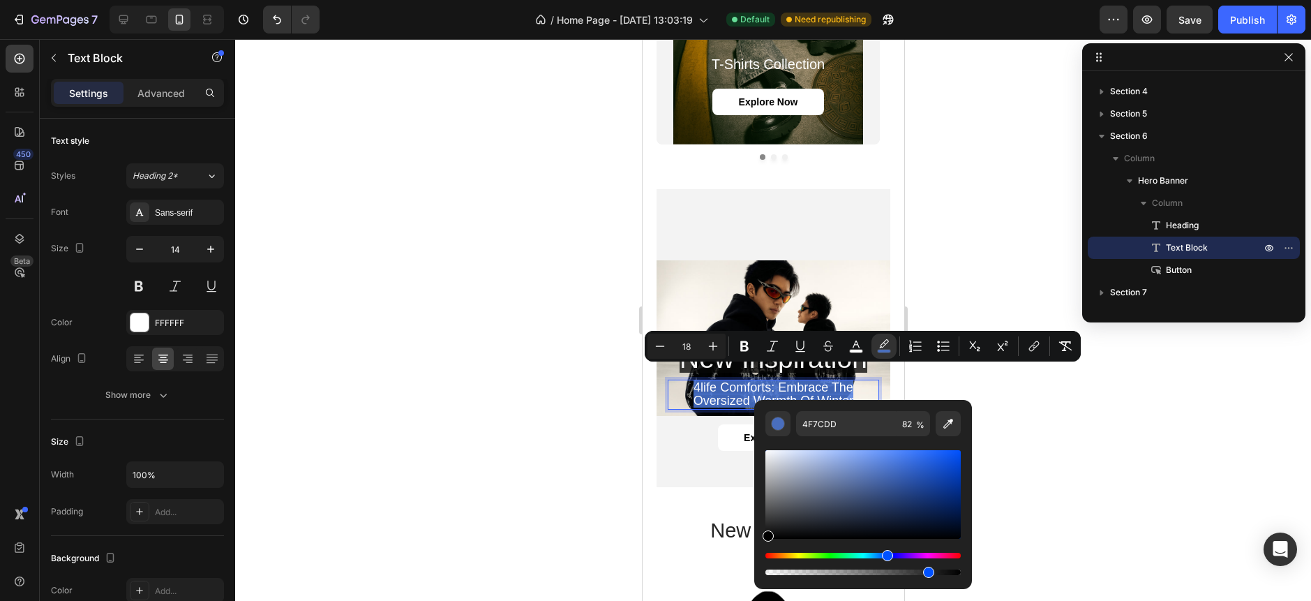
drag, startPoint x: 1416, startPoint y: 558, endPoint x: 735, endPoint y: 578, distance: 682.0
type input "000000"
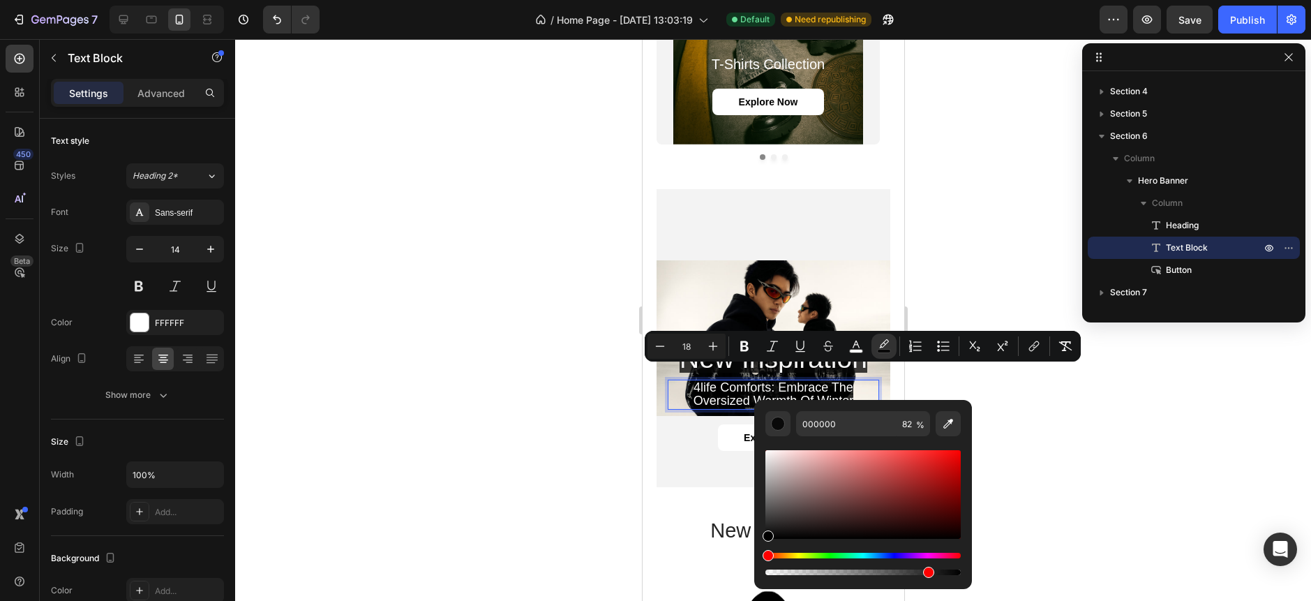
click at [587, 414] on div at bounding box center [773, 320] width 1076 height 562
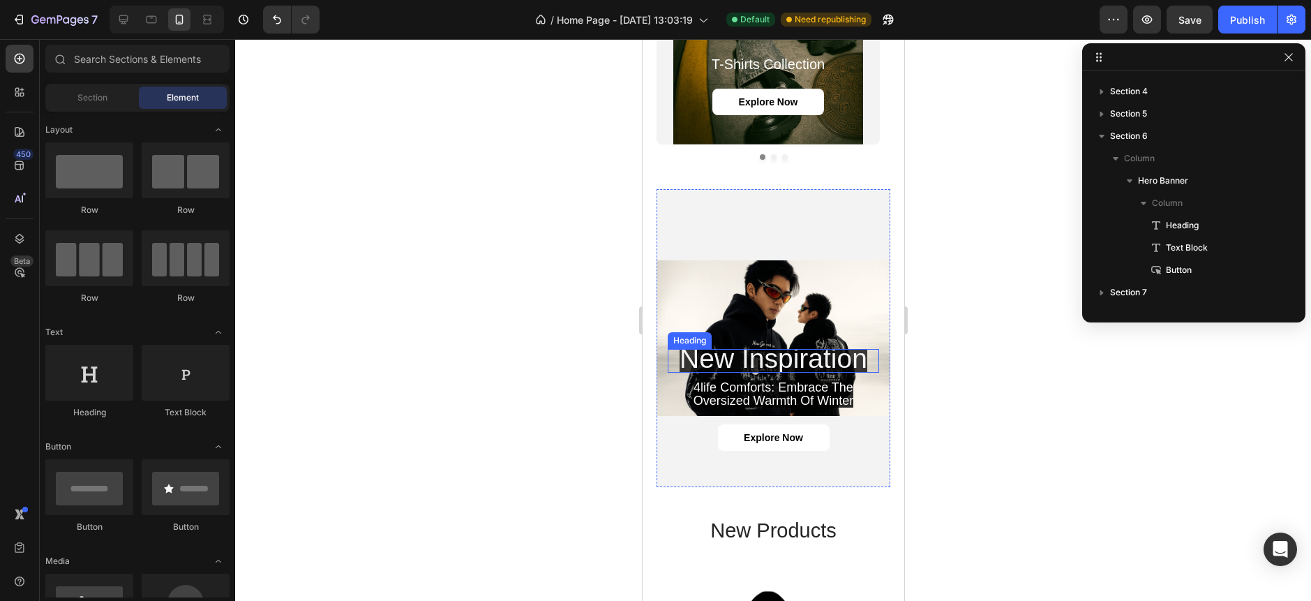
click at [694, 343] on span "new inspiration" at bounding box center [773, 358] width 188 height 30
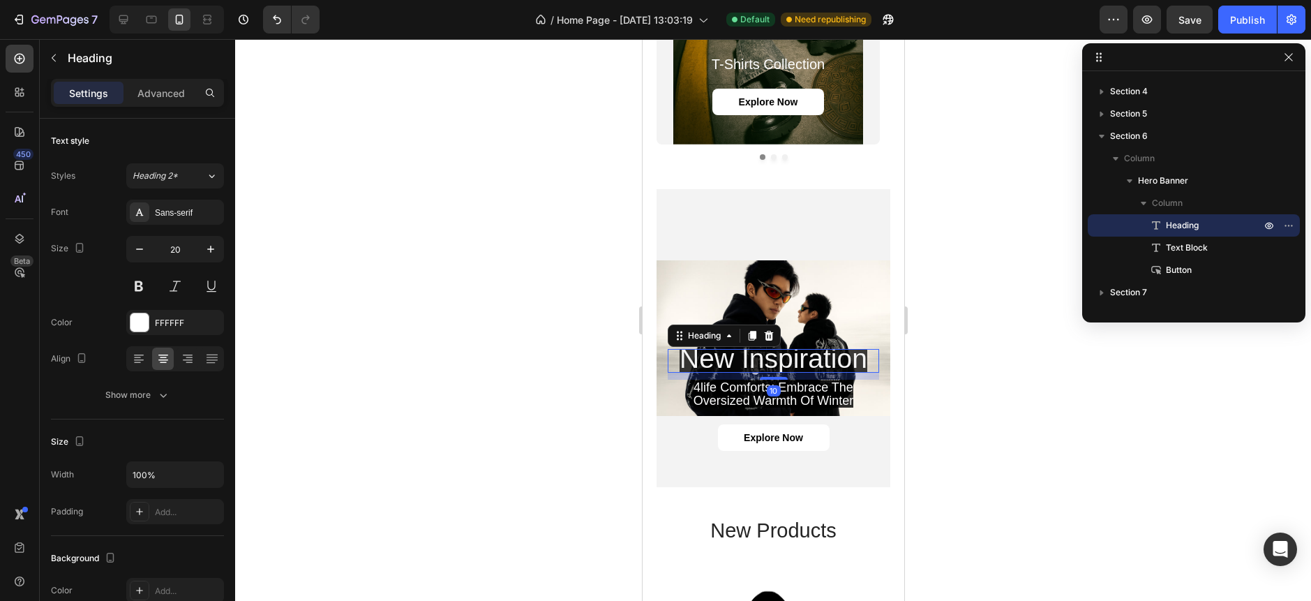
click at [587, 342] on div at bounding box center [773, 320] width 1076 height 562
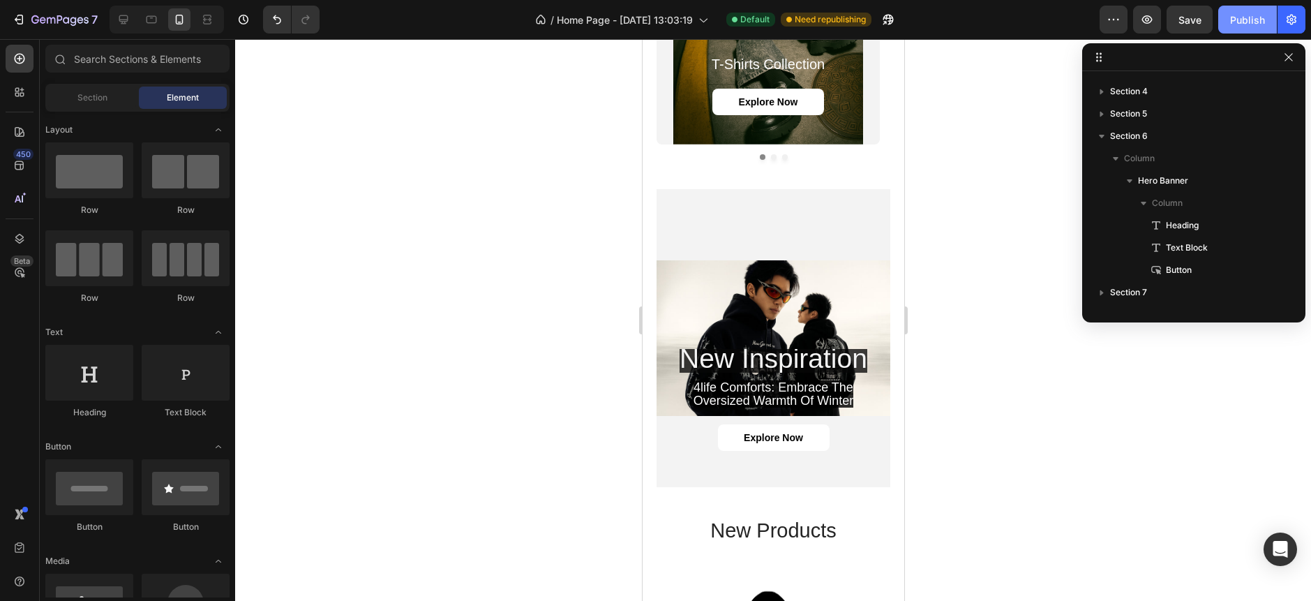
click at [1232, 18] on div "Publish" at bounding box center [1247, 20] width 35 height 15
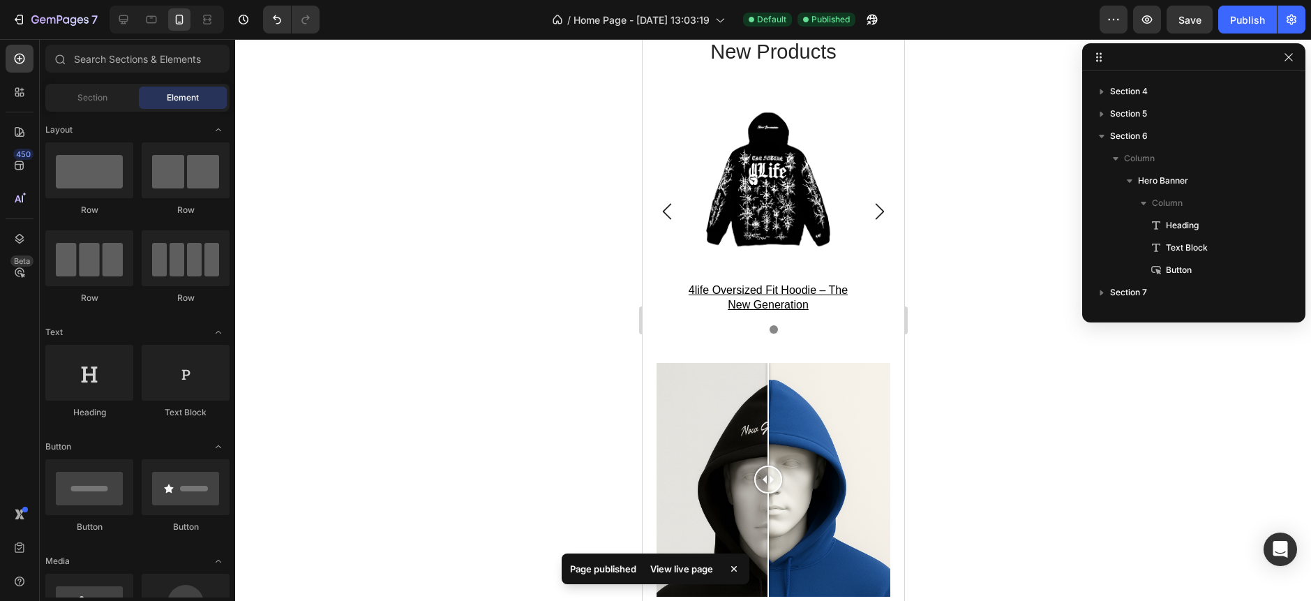
scroll to position [2558, 0]
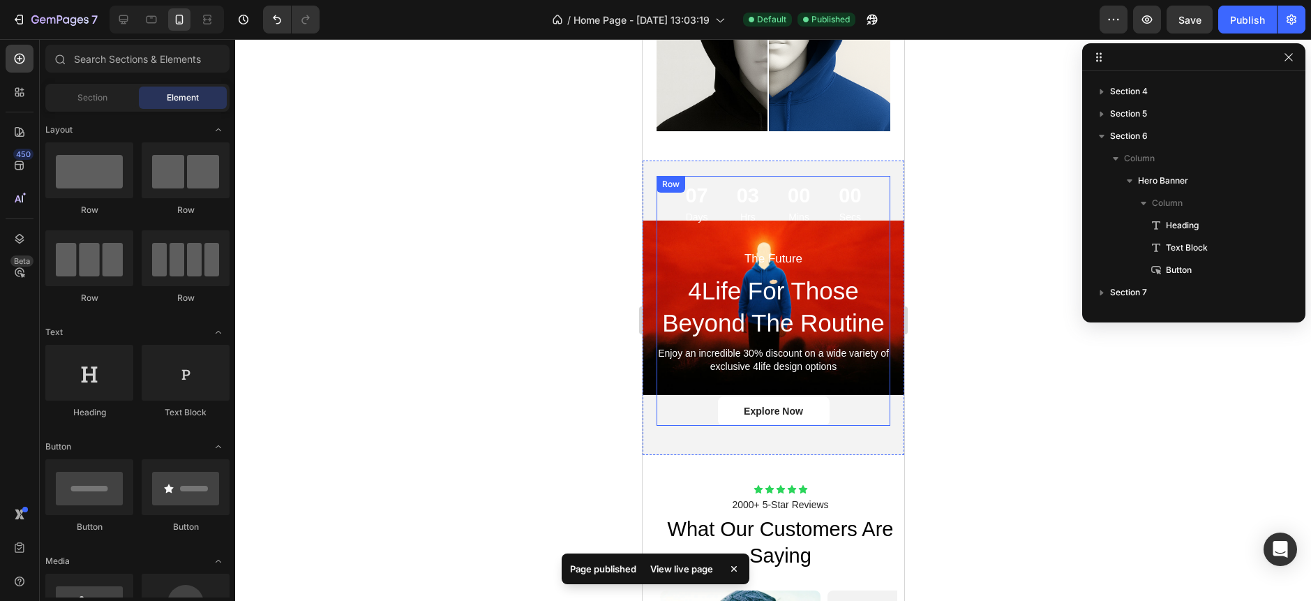
click at [714, 250] on div "The Future Text Block 4Life For Those Beyond The Routine Heading Enjoy an incre…" at bounding box center [773, 338] width 234 height 176
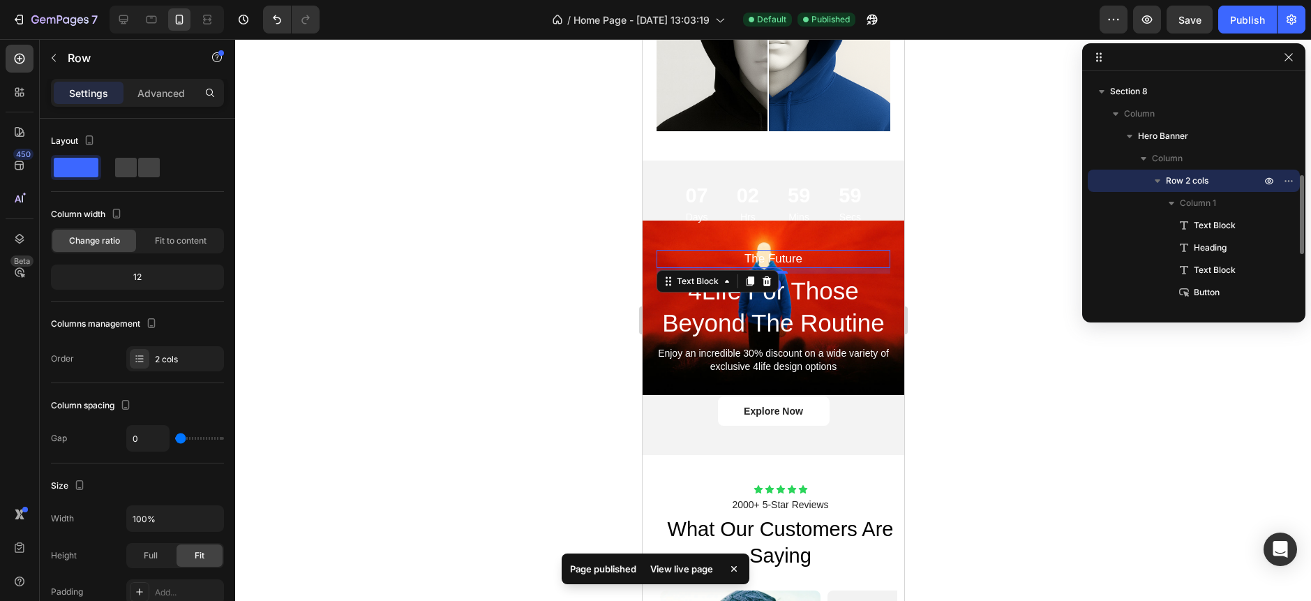
click at [764, 251] on p "The Future" at bounding box center [772, 258] width 231 height 15
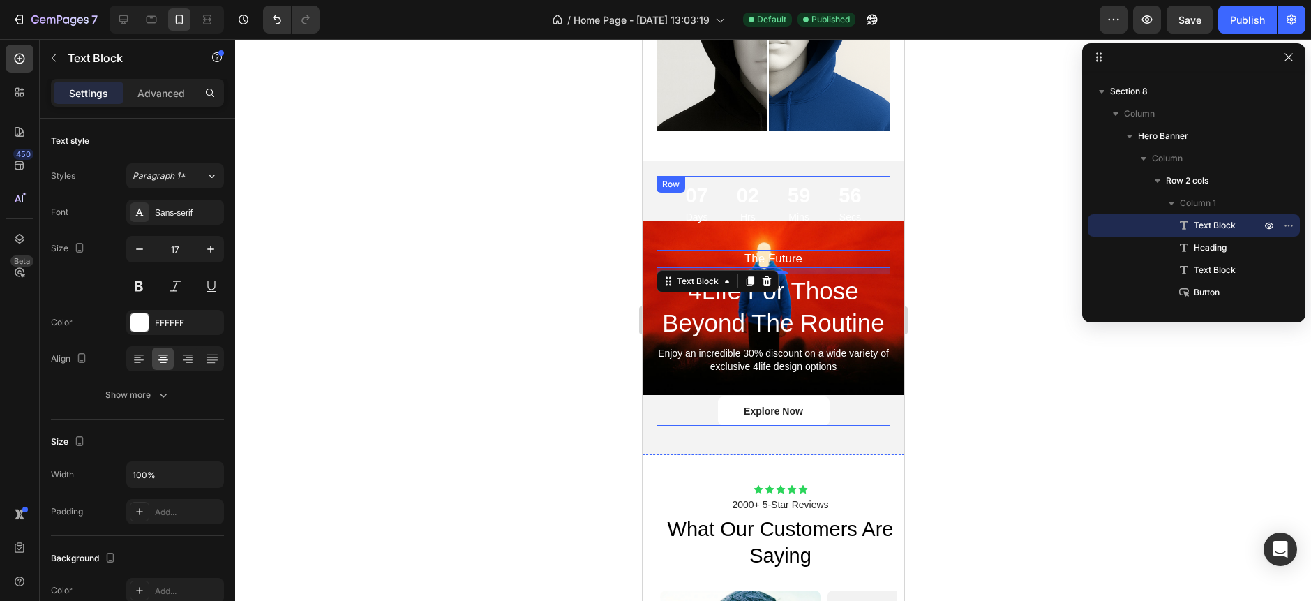
scroll to position [2535, 0]
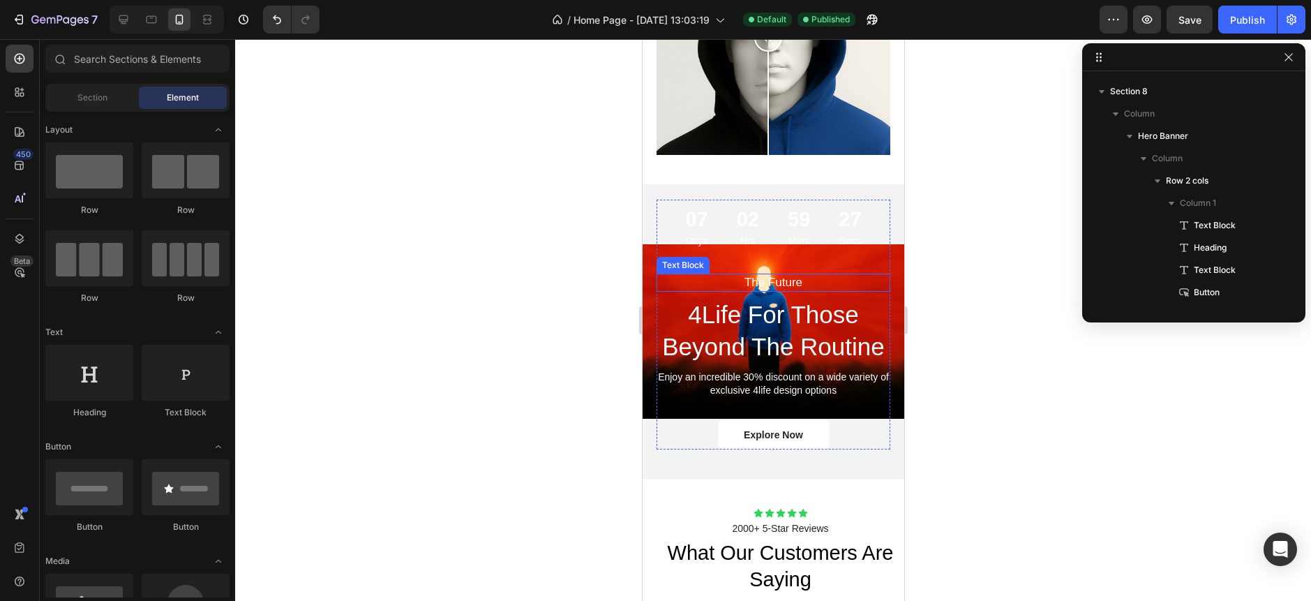
click at [684, 214] on div "The Future Text Block 4Life For Those Beyond The Routine Heading Enjoy an incre…" at bounding box center [773, 325] width 234 height 250
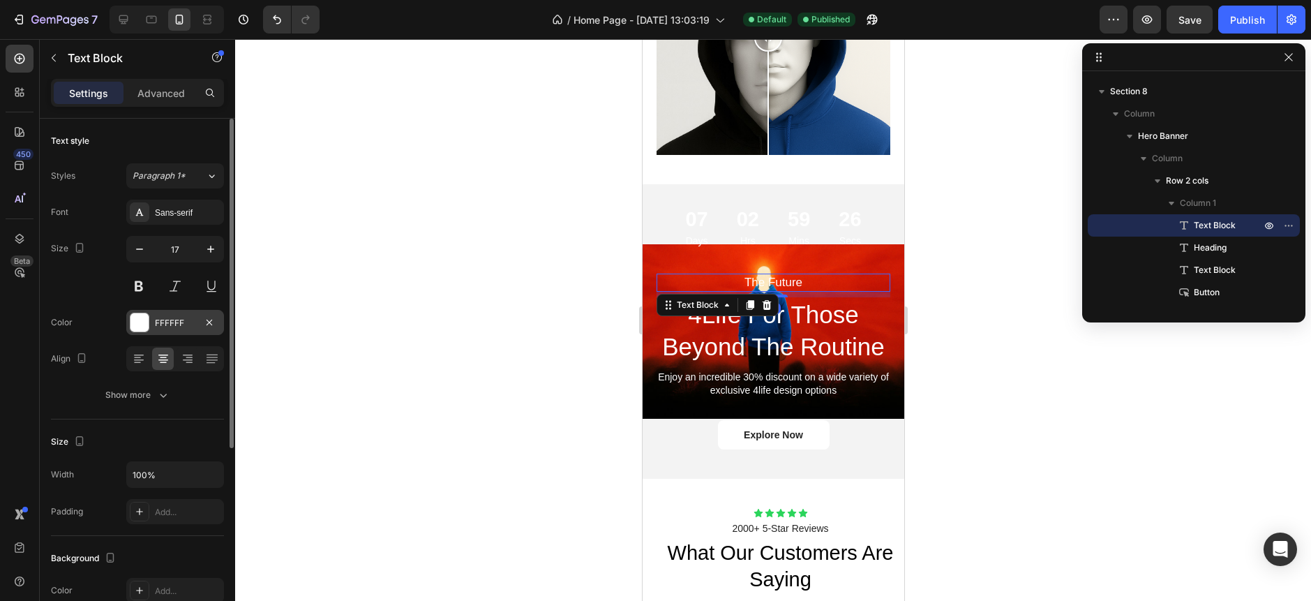
click at [147, 320] on div at bounding box center [139, 322] width 18 height 18
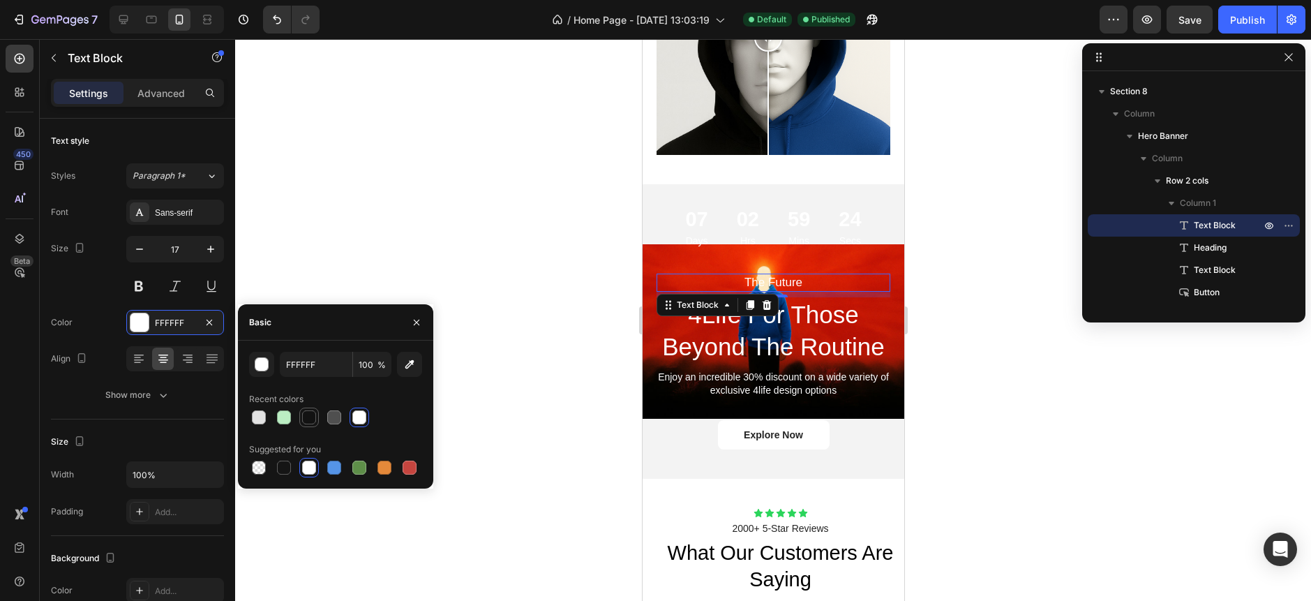
click at [327, 421] on div at bounding box center [334, 417] width 17 height 17
click at [336, 423] on div at bounding box center [334, 417] width 14 height 14
click at [285, 470] on div at bounding box center [284, 467] width 14 height 14
click at [307, 469] on div at bounding box center [309, 467] width 14 height 14
click at [279, 463] on div at bounding box center [284, 467] width 14 height 14
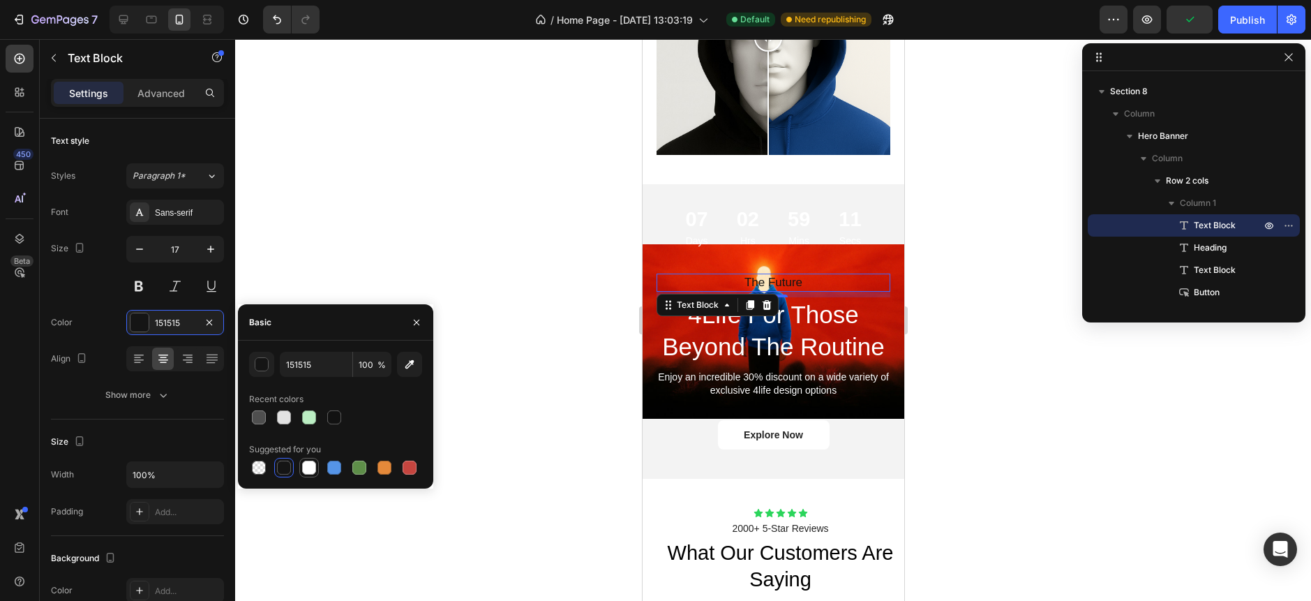
click at [306, 470] on div at bounding box center [309, 467] width 14 height 14
type input "FFFFFF"
click at [370, 156] on div at bounding box center [773, 320] width 1076 height 562
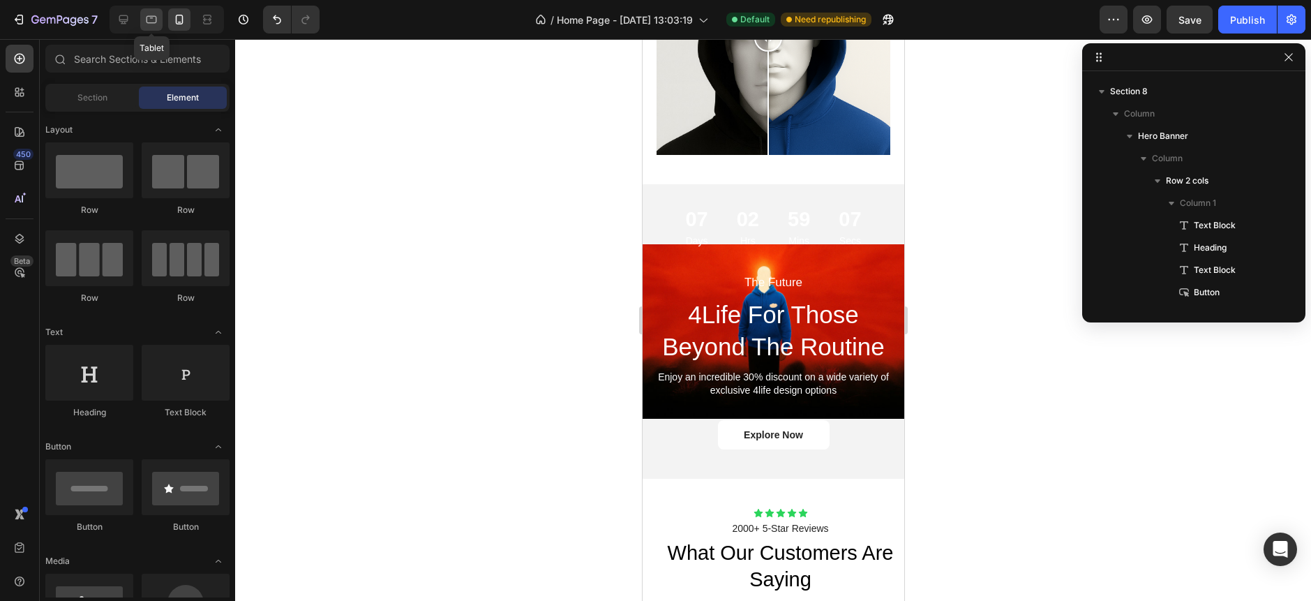
click at [151, 20] on icon at bounding box center [151, 20] width 14 height 14
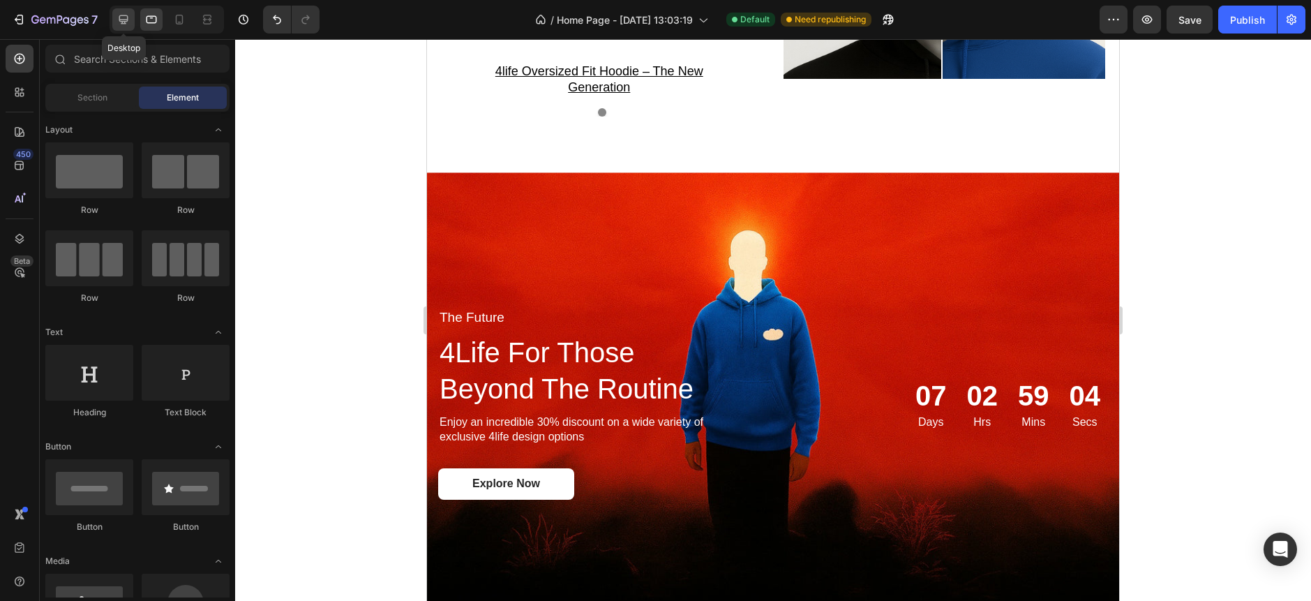
click at [134, 23] on div at bounding box center [123, 19] width 22 height 22
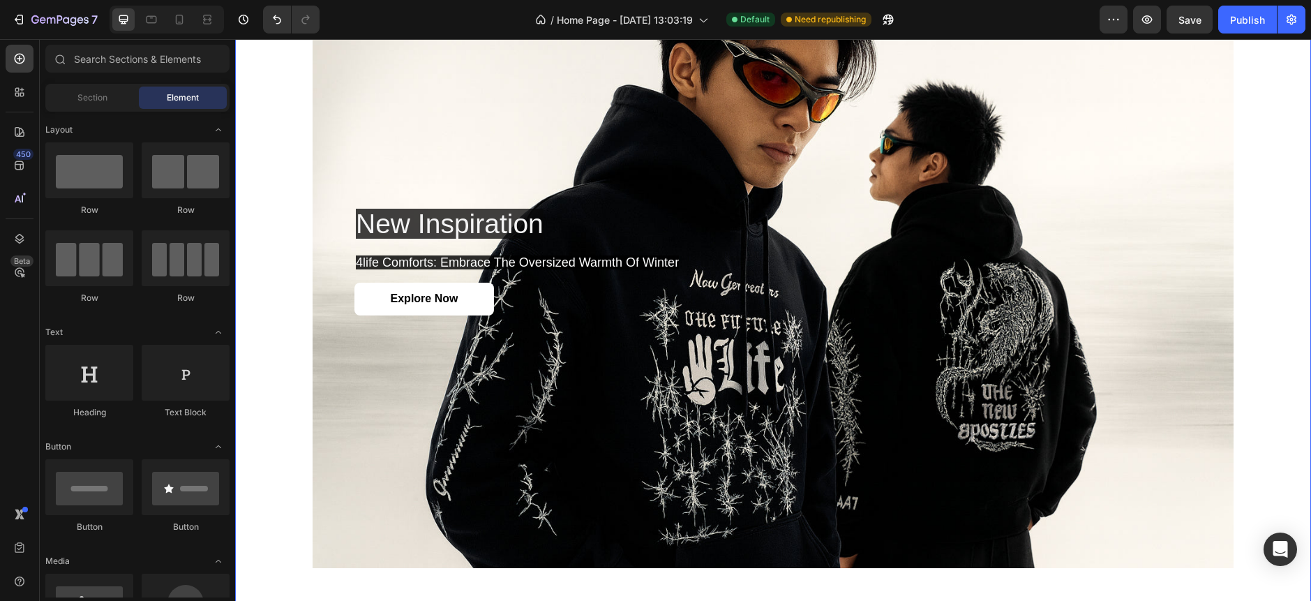
scroll to position [2081, 0]
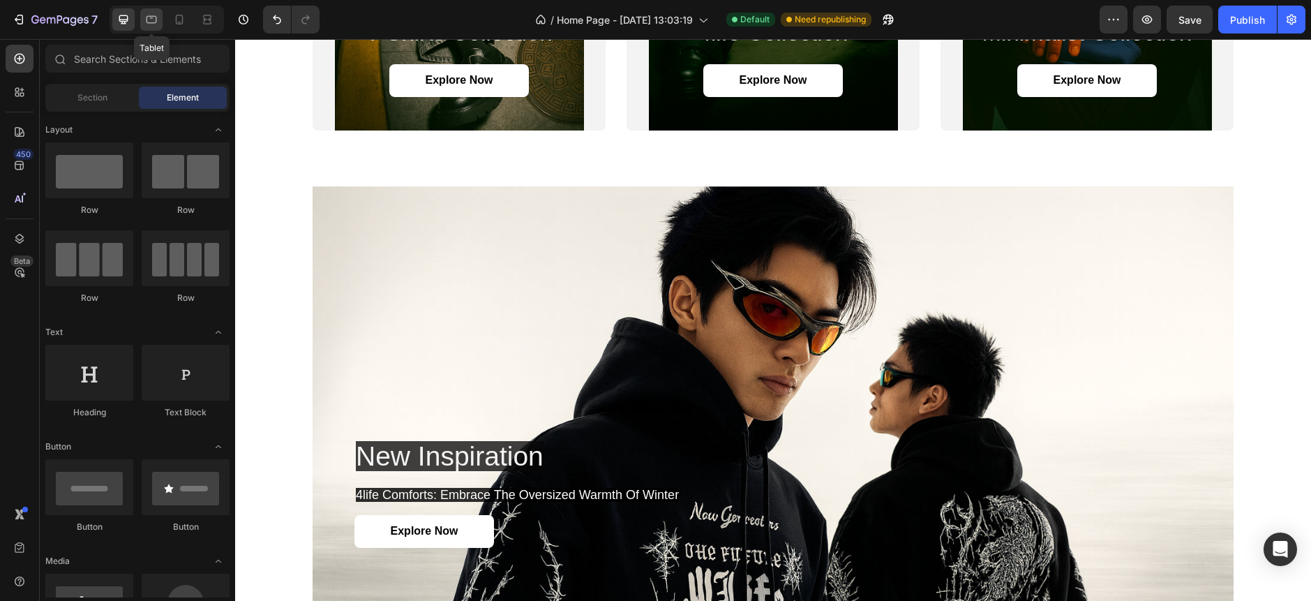
click at [160, 26] on div at bounding box center [151, 19] width 22 height 22
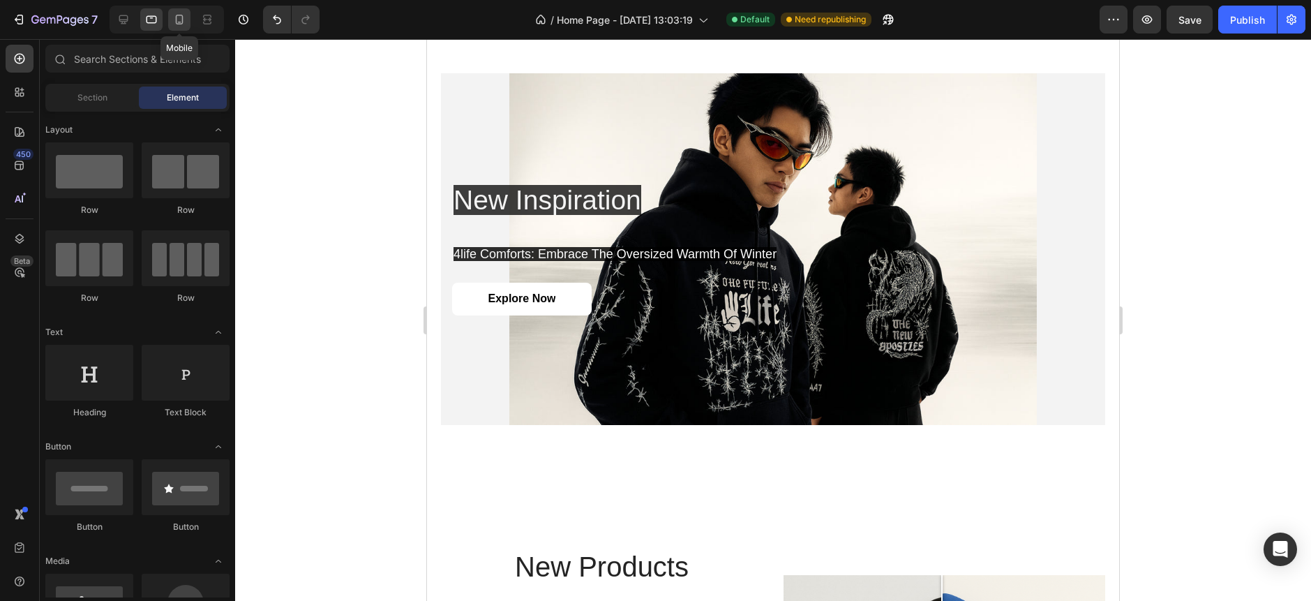
click at [177, 24] on icon at bounding box center [179, 20] width 14 height 14
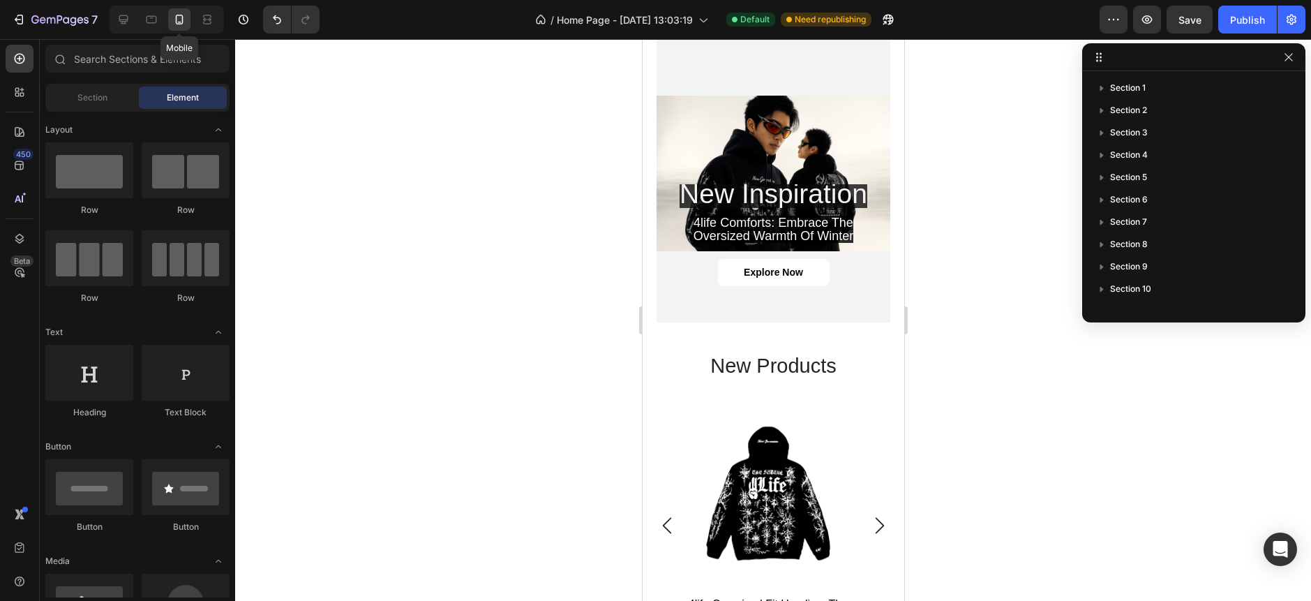
scroll to position [2142, 0]
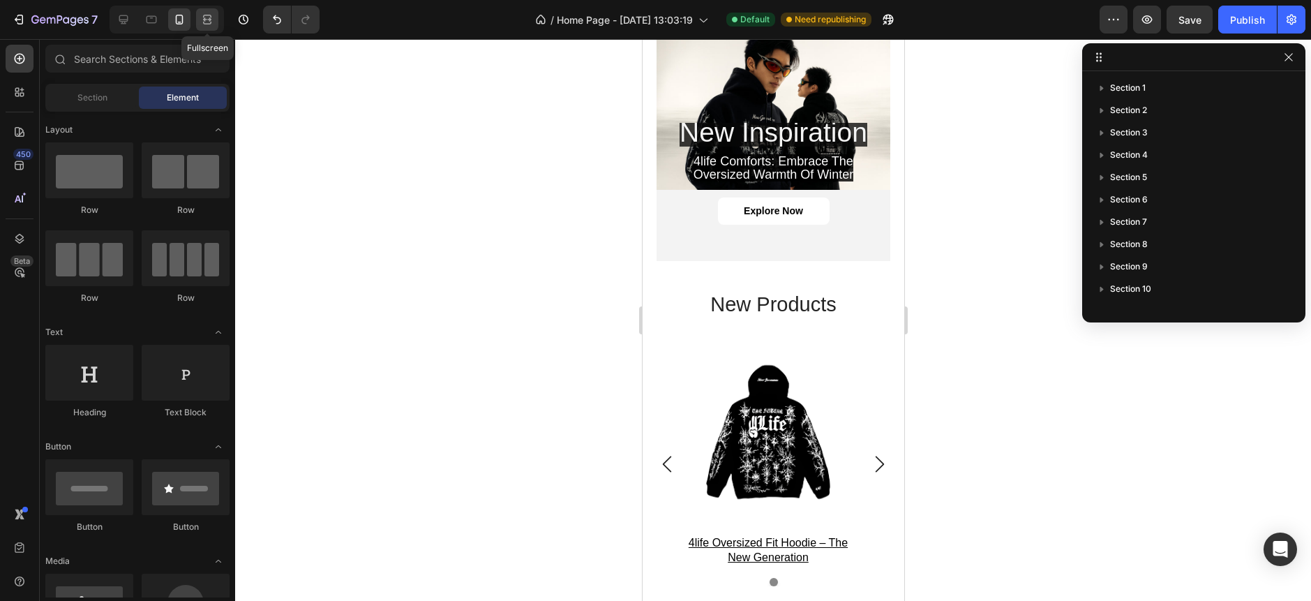
click at [202, 27] on div at bounding box center [207, 19] width 22 height 22
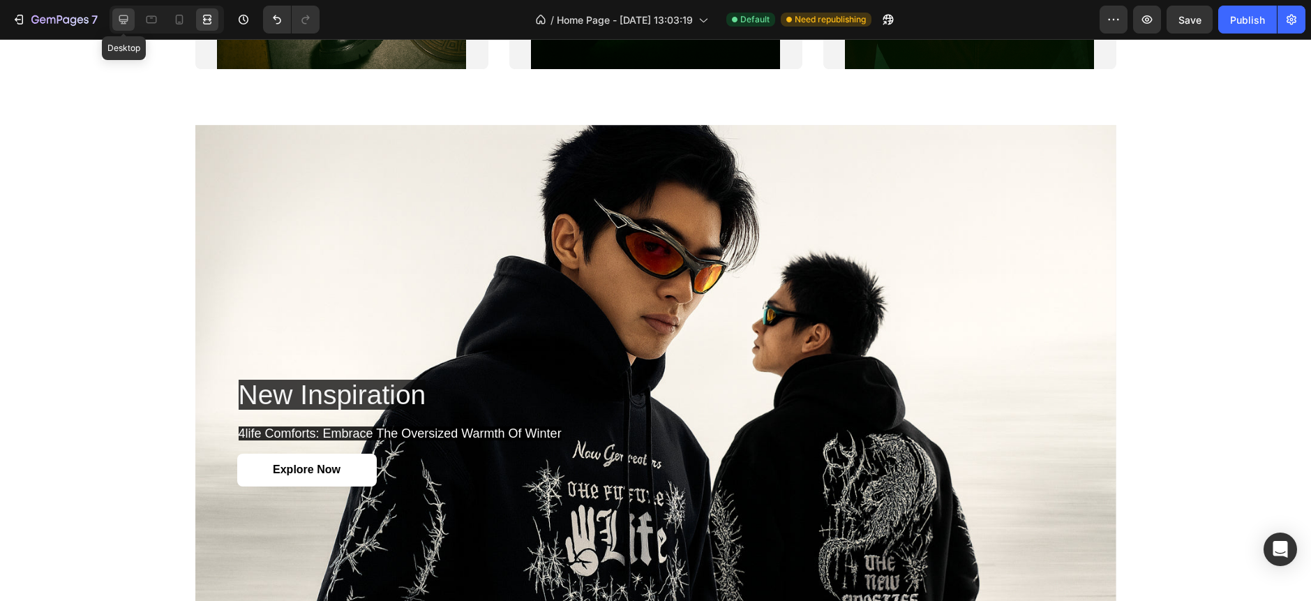
click at [130, 22] on icon at bounding box center [124, 20] width 14 height 14
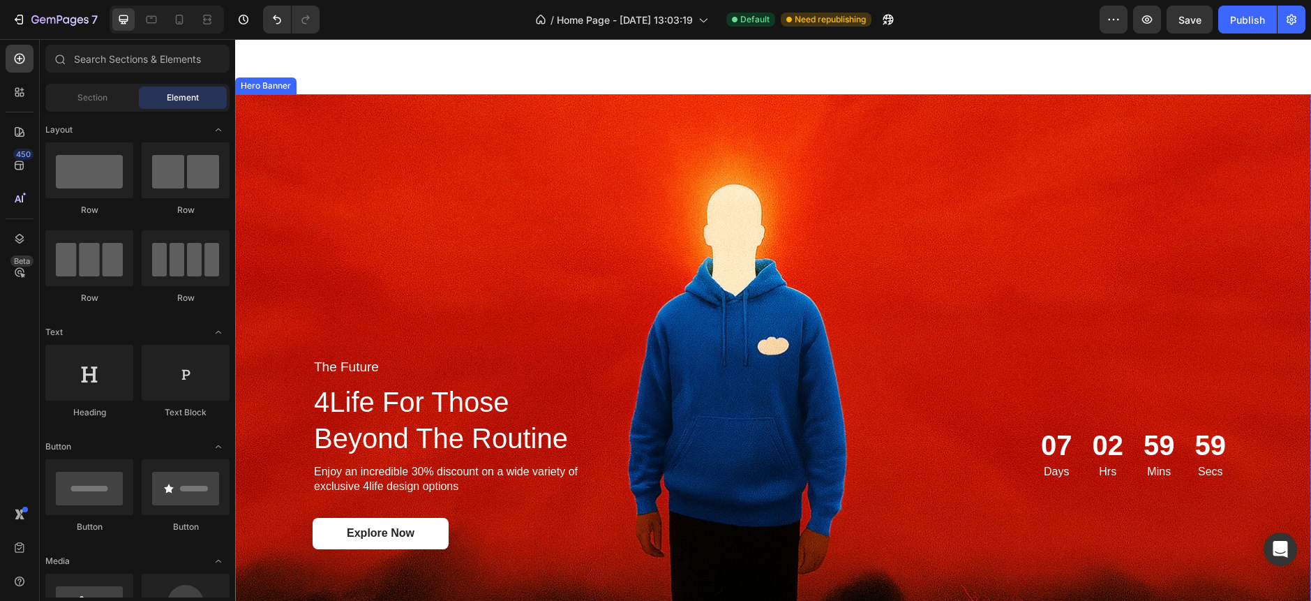
scroll to position [3074, 0]
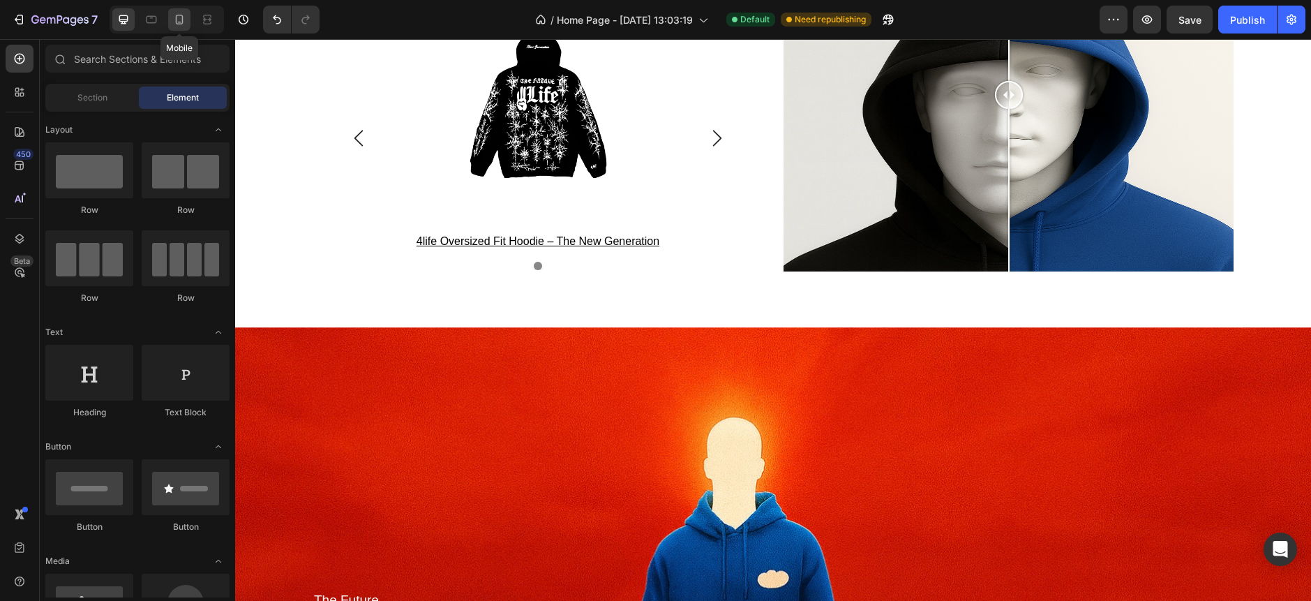
click at [172, 19] on icon at bounding box center [179, 20] width 14 height 14
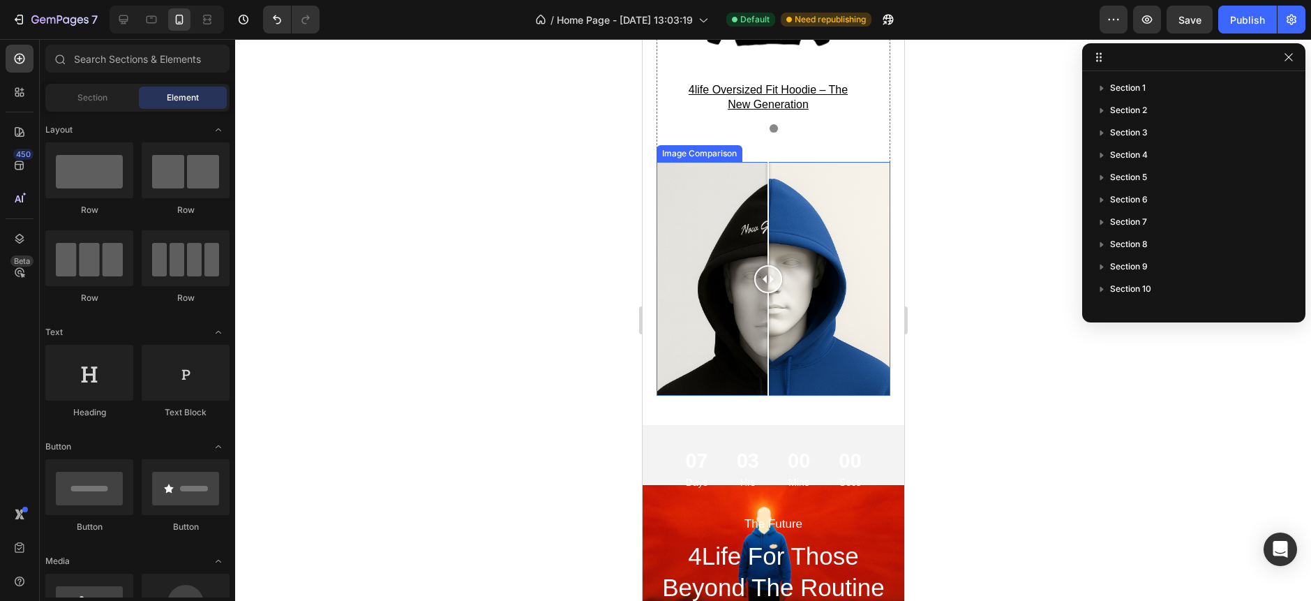
scroll to position [3322, 0]
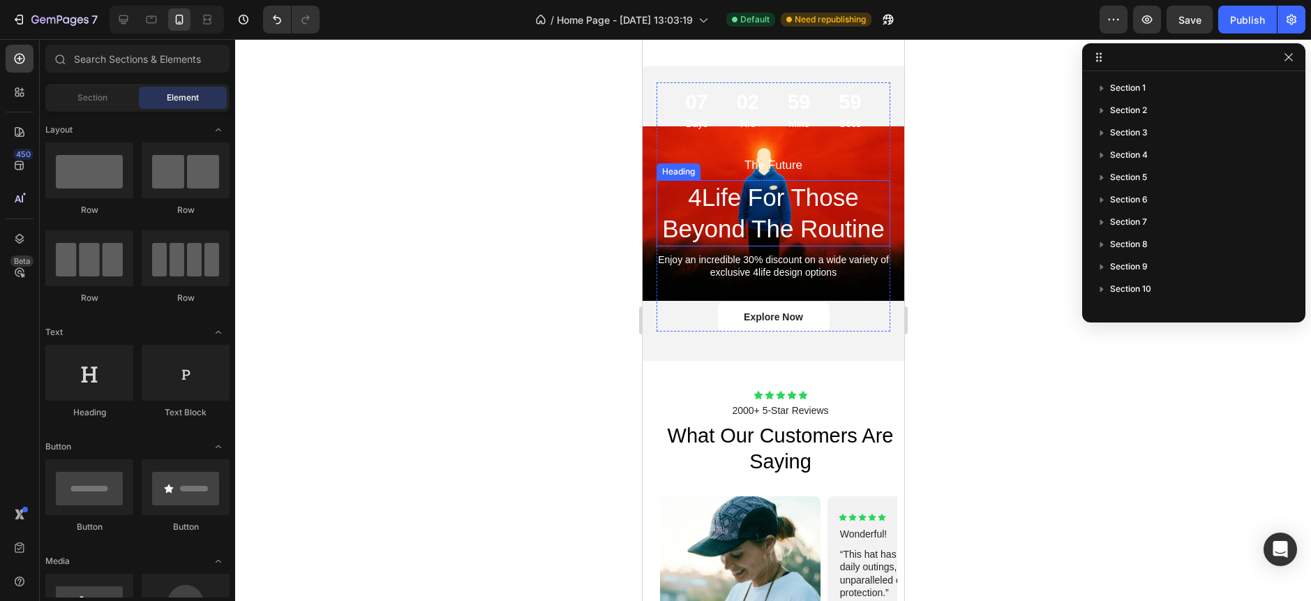
click at [730, 190] on h2 "4Life For Those Beyond The Routine" at bounding box center [773, 213] width 234 height 66
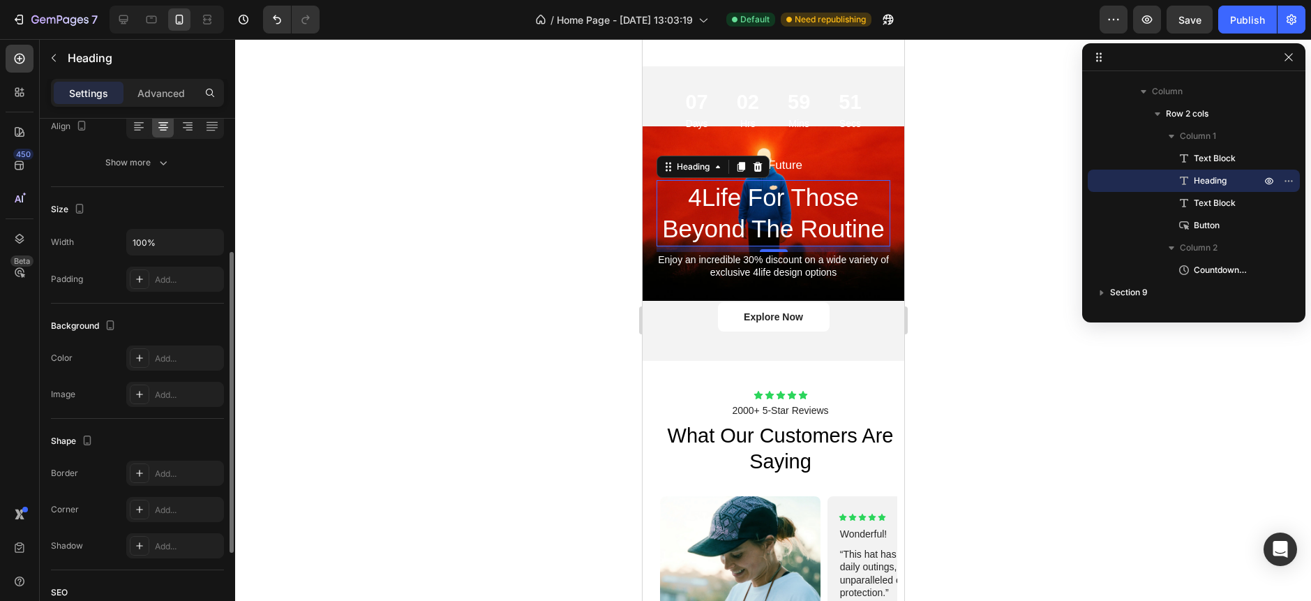
scroll to position [0, 0]
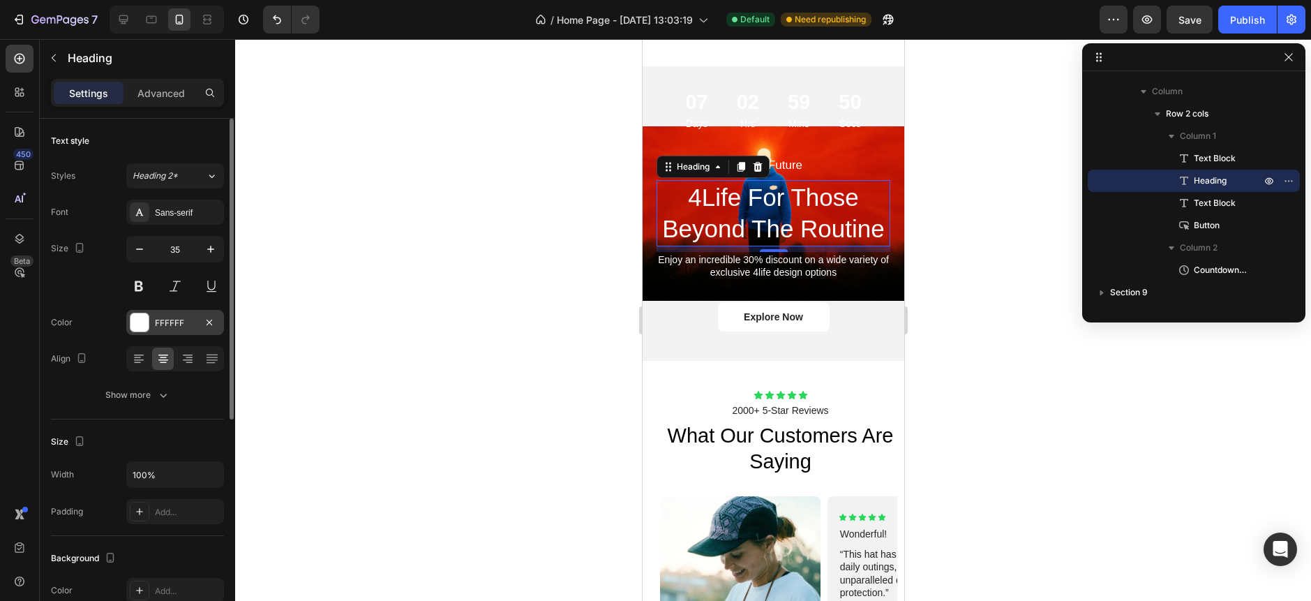
click at [144, 324] on div at bounding box center [139, 322] width 18 height 18
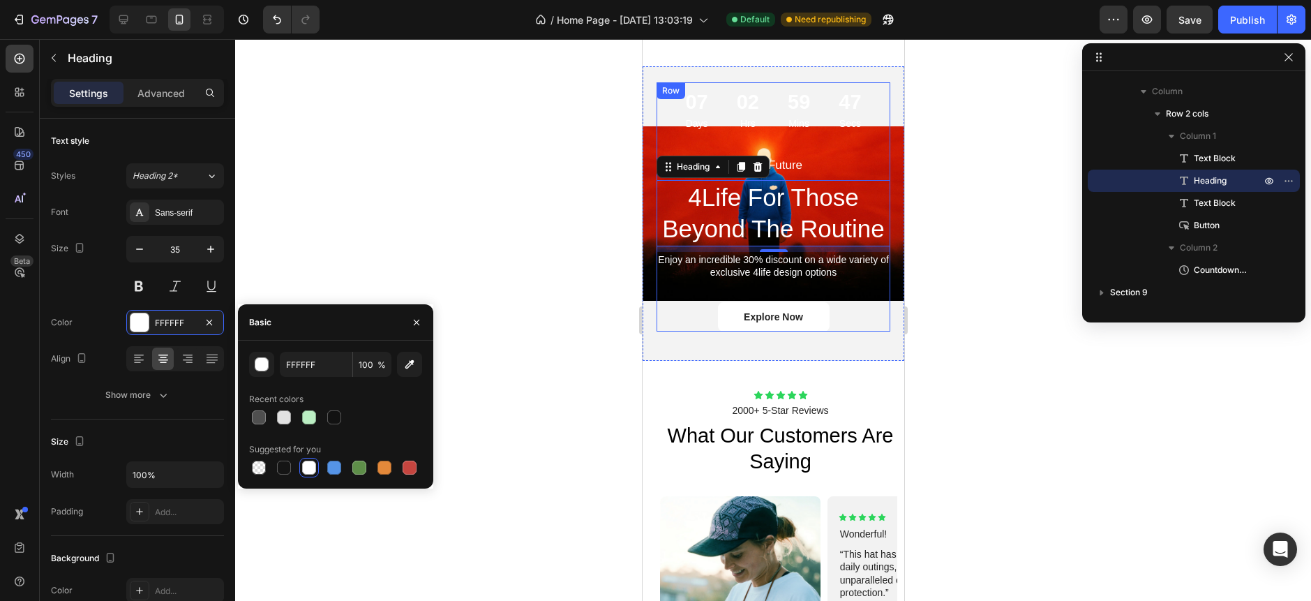
click at [773, 97] on div "07 Days 02 Hrs 59 Mins 47 Secs Countdown Timer" at bounding box center [773, 119] width 234 height 74
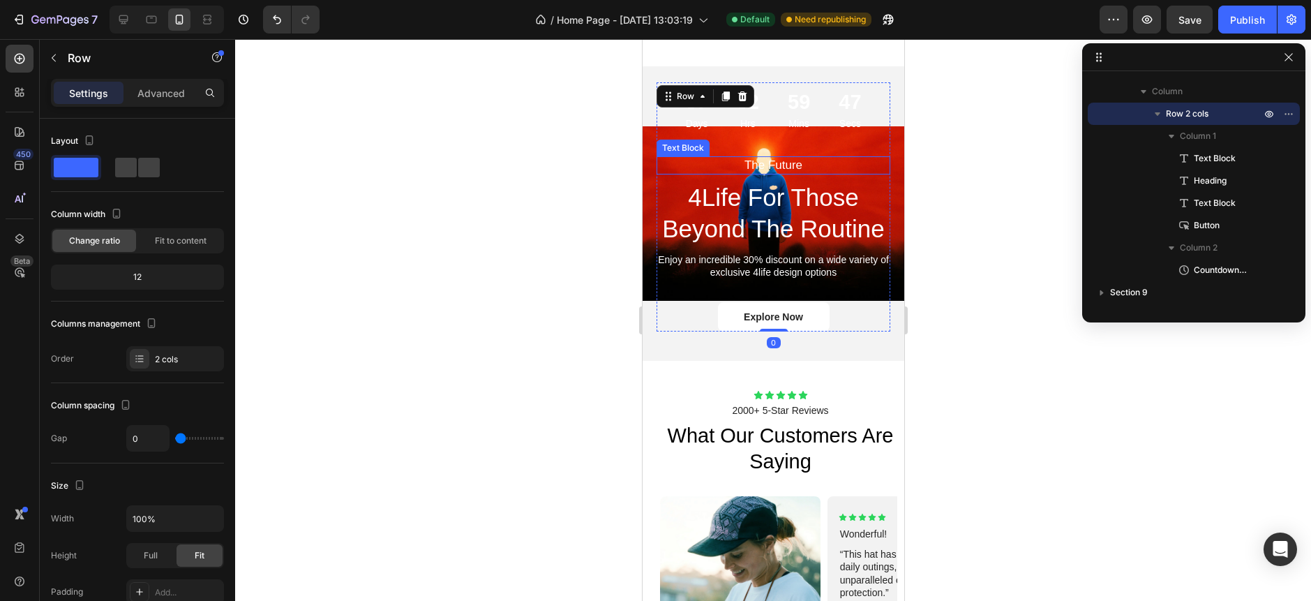
click at [763, 158] on p "The Future" at bounding box center [772, 165] width 231 height 15
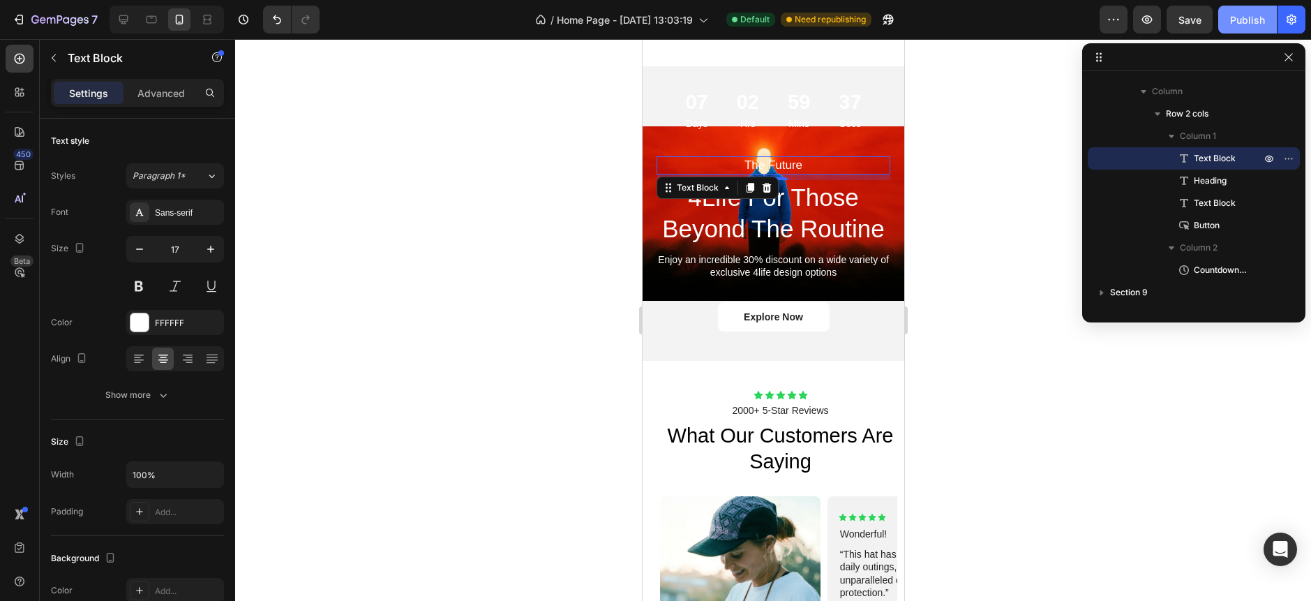
click at [1264, 23] on div "Publish" at bounding box center [1247, 20] width 35 height 15
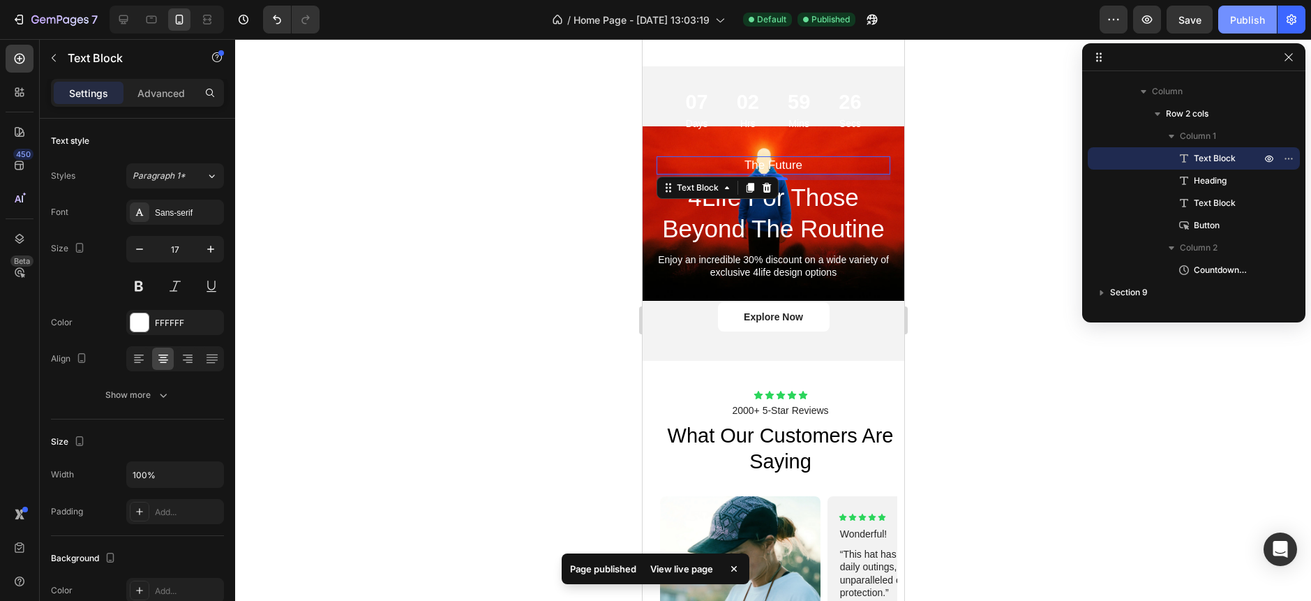
click at [1243, 16] on div "Publish" at bounding box center [1247, 20] width 35 height 15
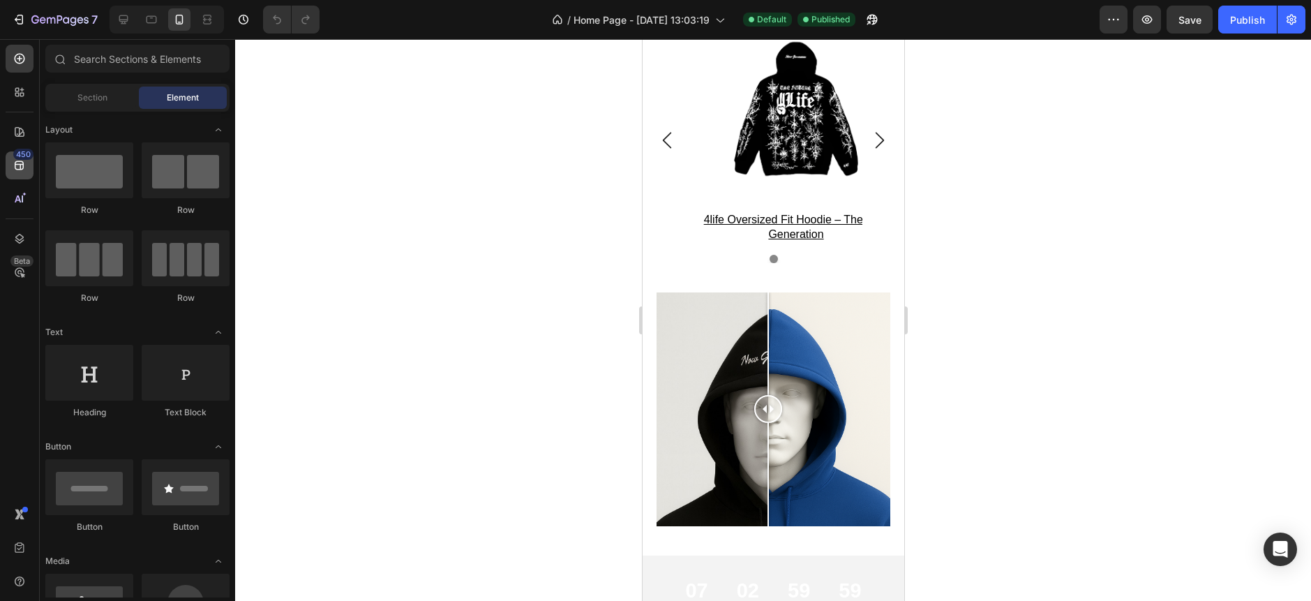
scroll to position [1861, 0]
